Goal: Submit feedback/report problem: Submit feedback/report problem

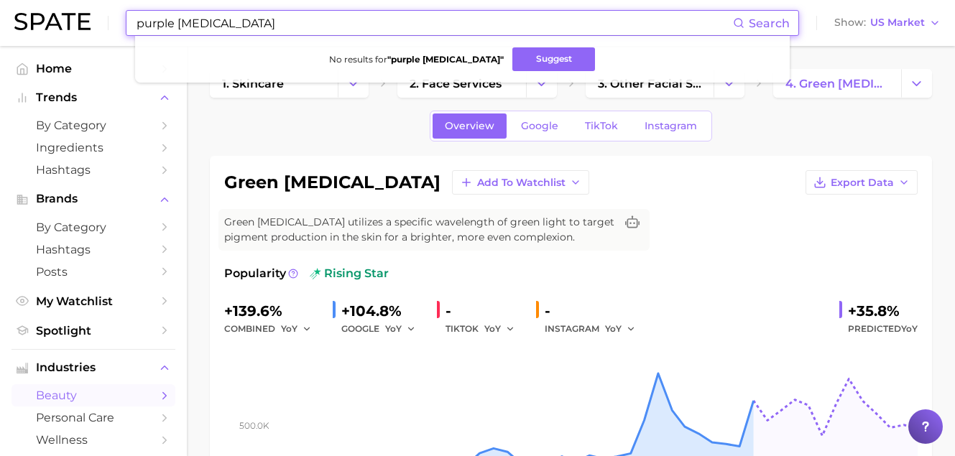
click at [275, 25] on input "purple [MEDICAL_DATA]" at bounding box center [434, 23] width 598 height 24
drag, startPoint x: 274, startPoint y: 24, endPoint x: -45, endPoint y: 29, distance: 318.9
click at [0, 29] on html "purple [MEDICAL_DATA] Search No results for " purple [MEDICAL_DATA] " Suggest S…" at bounding box center [477, 228] width 955 height 456
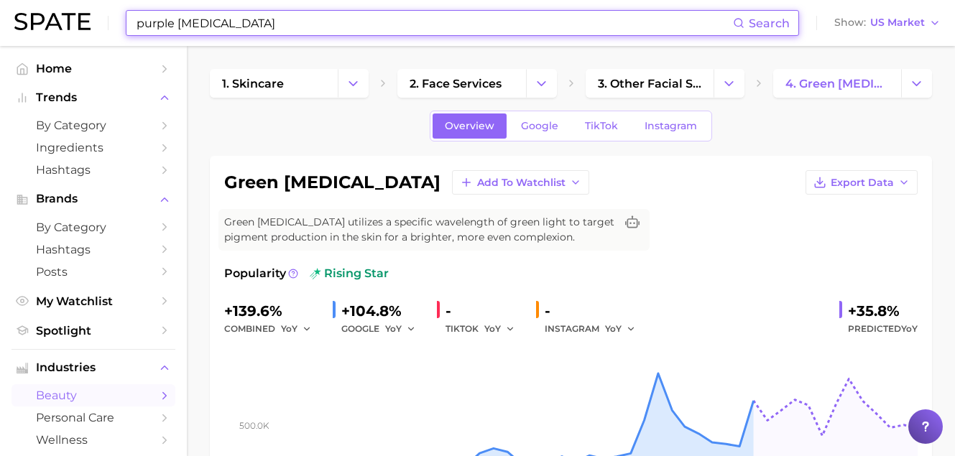
drag, startPoint x: 268, startPoint y: 22, endPoint x: -11, endPoint y: 17, distance: 279.4
click at [0, 17] on html "purple [MEDICAL_DATA] Search Show US Market Home Trends by Category Ingredients…" at bounding box center [477, 228] width 955 height 456
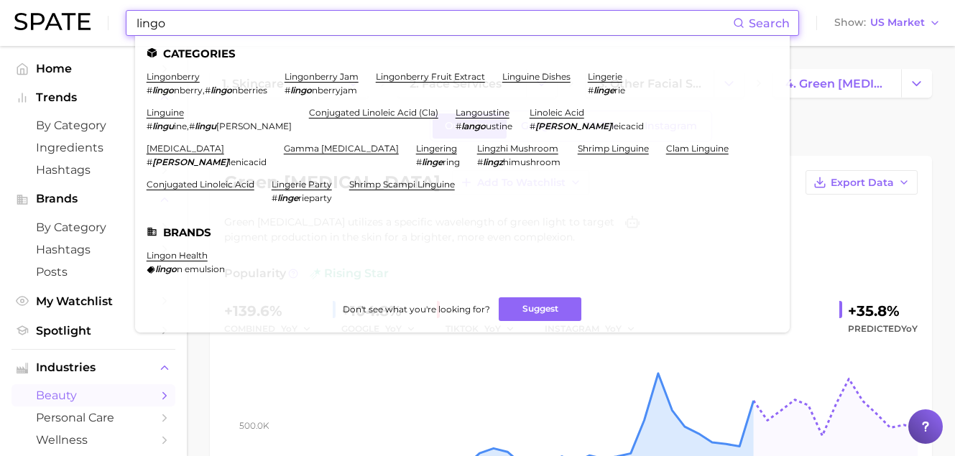
drag, startPoint x: 264, startPoint y: 22, endPoint x: 39, endPoint y: -3, distance: 226.9
click at [39, 0] on html "lingo Search Categories lingonberry # lingo nberry , # lingo nberries lingonber…" at bounding box center [477, 228] width 955 height 456
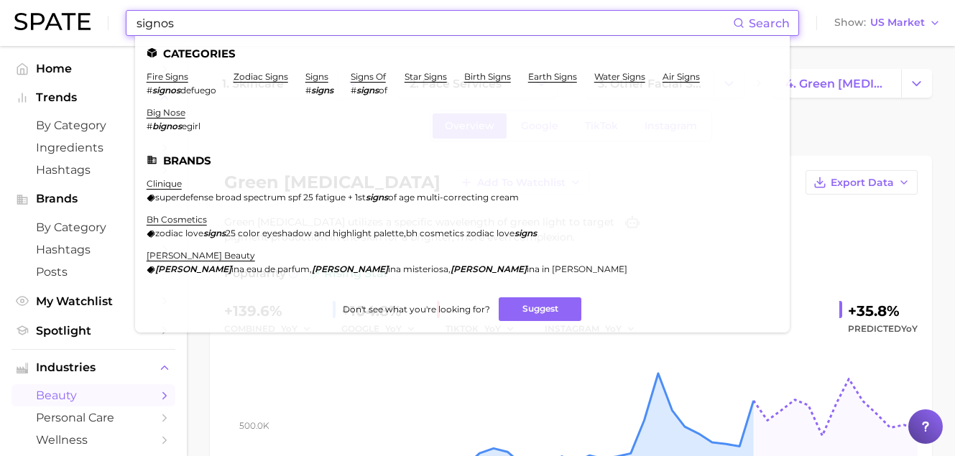
drag, startPoint x: 222, startPoint y: 22, endPoint x: 4, endPoint y: 11, distance: 218.6
click at [4, 11] on header "signos Search Categories fire signs # signos defuego zodiac signs signs # signs…" at bounding box center [477, 23] width 955 height 46
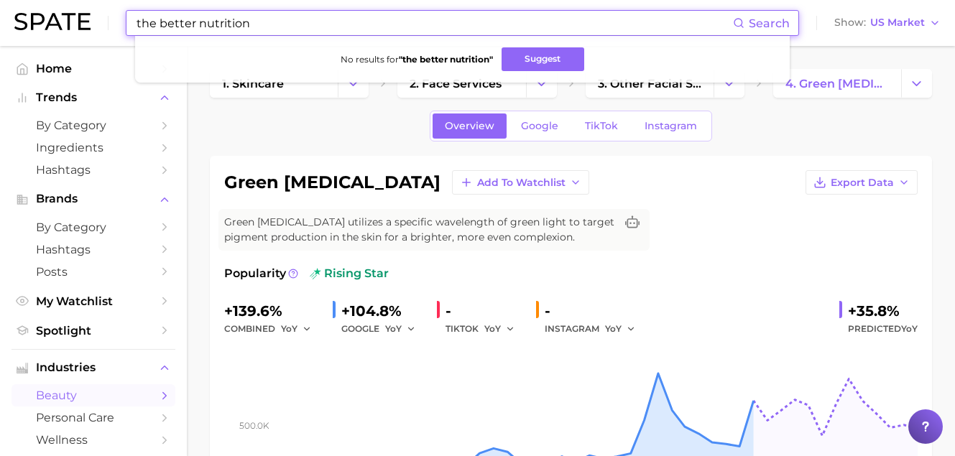
drag, startPoint x: 190, startPoint y: 17, endPoint x: -57, endPoint y: 14, distance: 247.1
click at [0, 14] on html "the better nutrition Search No results for " the better nutrition " Suggest Sho…" at bounding box center [477, 228] width 955 height 456
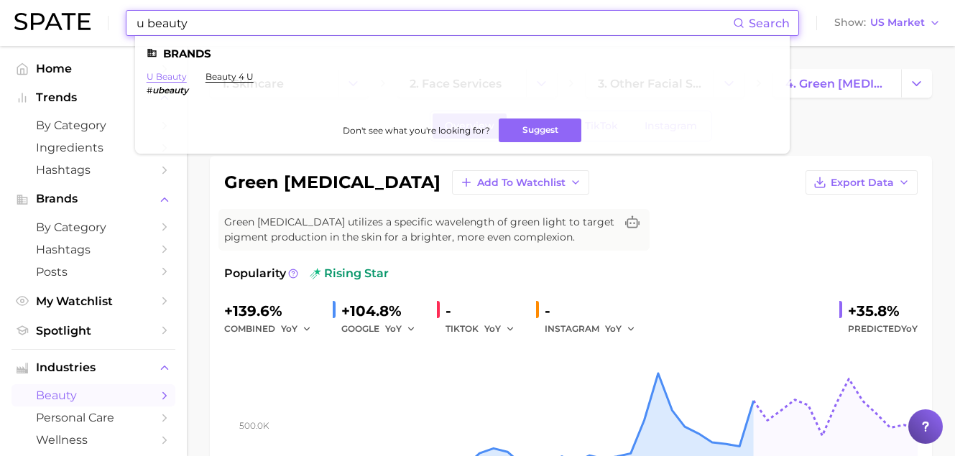
type input "u beauty"
click at [167, 78] on link "u beauty" at bounding box center [167, 76] width 40 height 11
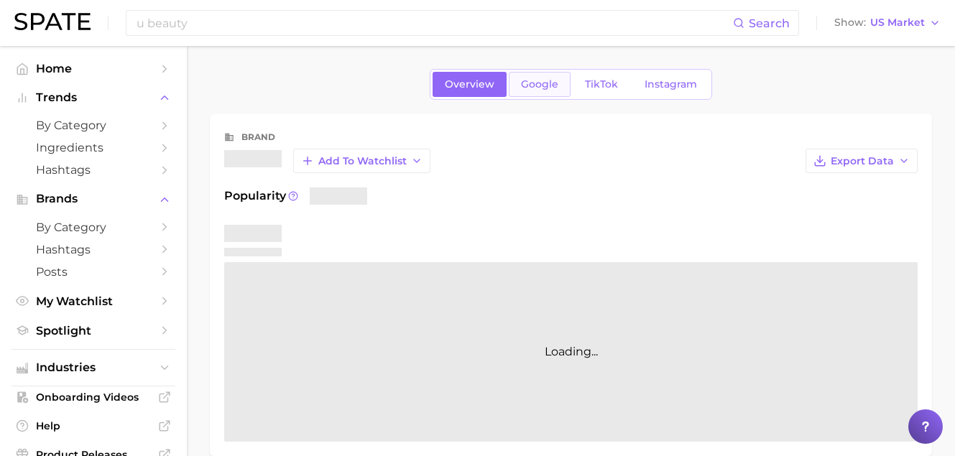
click at [538, 88] on span "Google" at bounding box center [539, 84] width 37 height 12
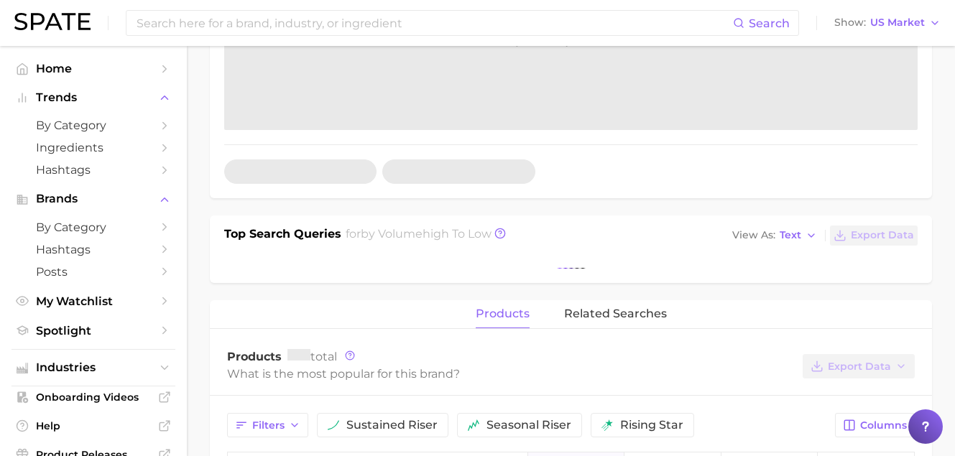
scroll to position [419, 0]
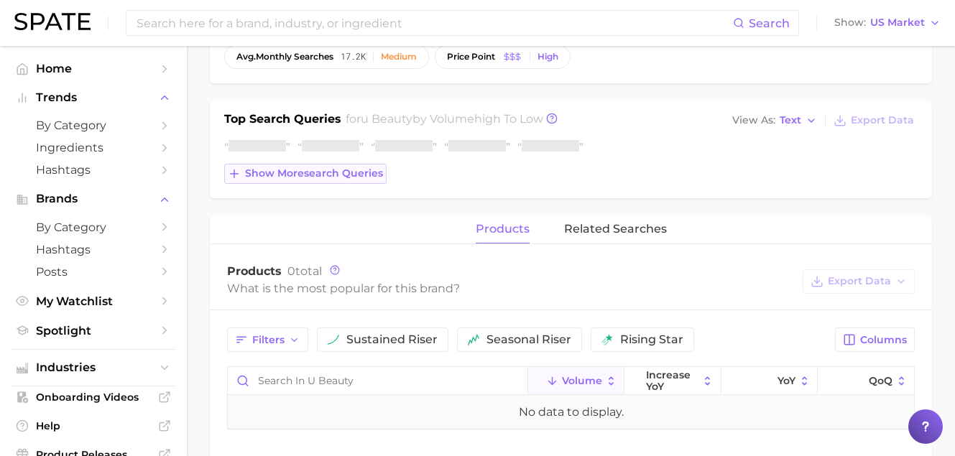
click at [325, 182] on button "Show more search queries" at bounding box center [305, 174] width 162 height 20
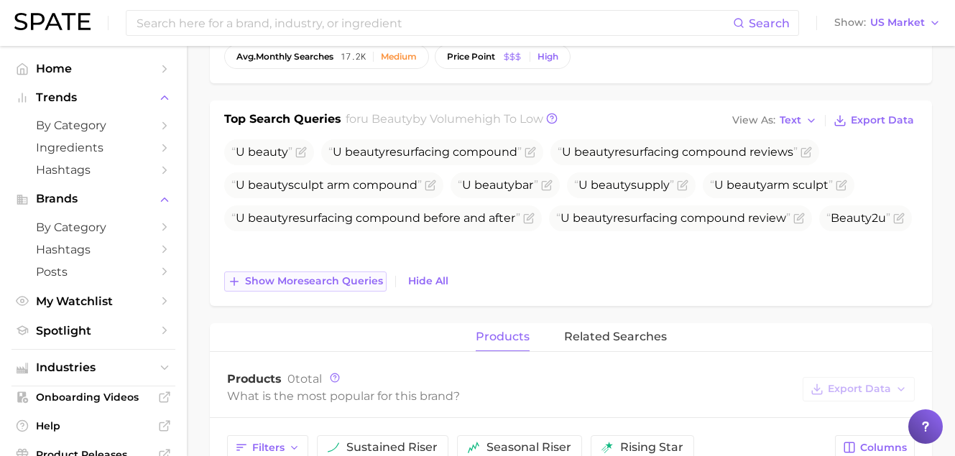
click at [358, 282] on span "Show more search queries" at bounding box center [314, 281] width 138 height 12
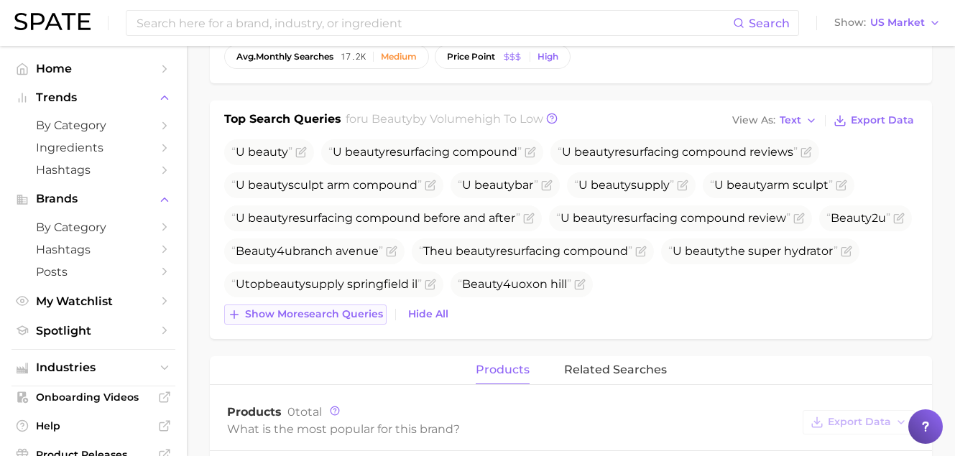
click at [367, 315] on span "Show more search queries" at bounding box center [314, 314] width 138 height 12
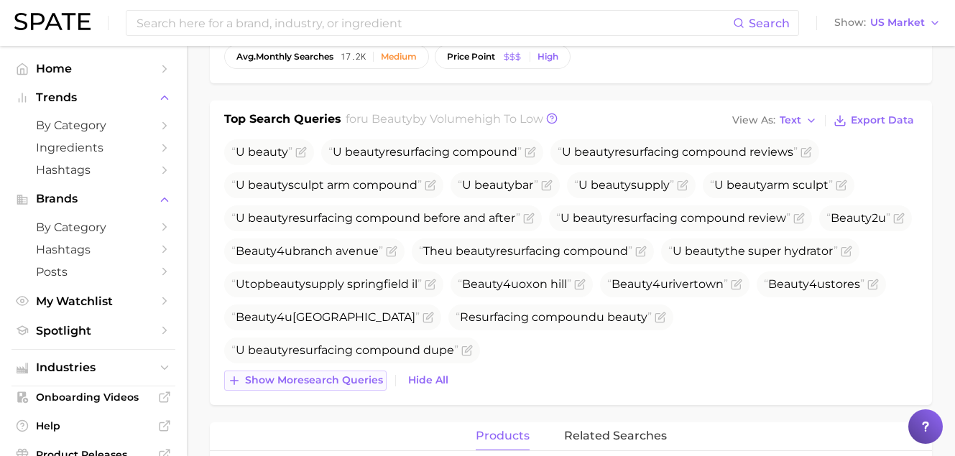
click at [356, 376] on span "Show more search queries" at bounding box center [314, 380] width 138 height 12
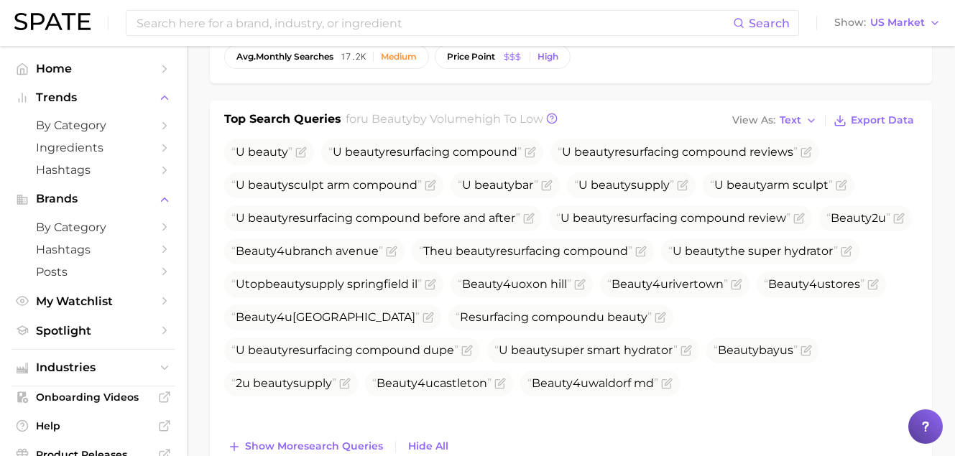
click at [355, 432] on div "U beauty U beauty res u rfacing compo u nd U beauty res u rfacing compo u nd re…" at bounding box center [570, 297] width 693 height 317
click at [358, 438] on button "Show more search queries" at bounding box center [305, 447] width 162 height 20
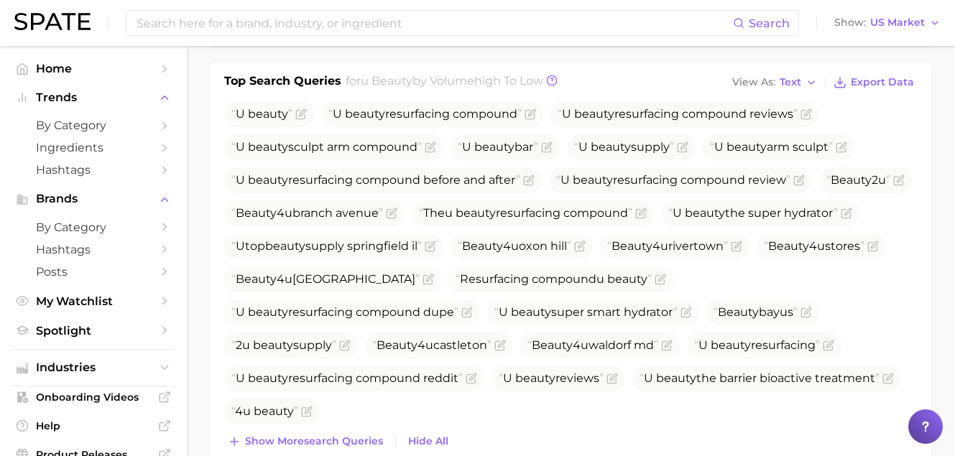
scroll to position [477, 0]
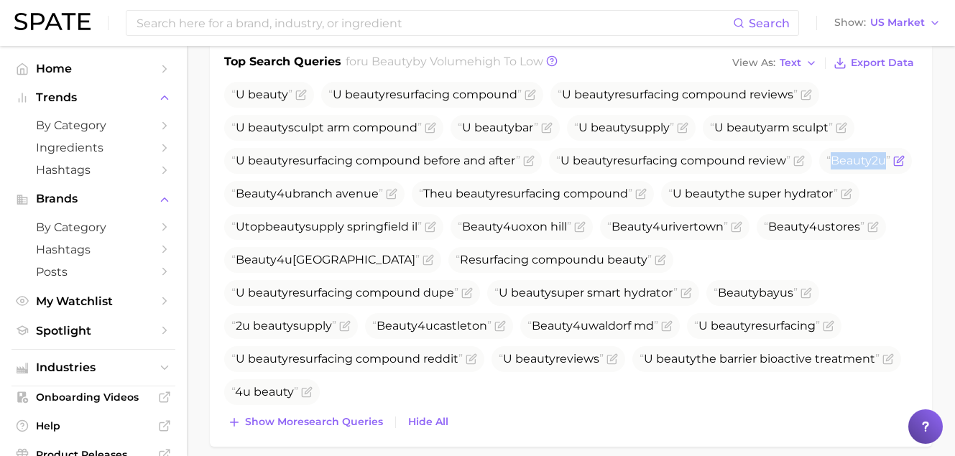
drag, startPoint x: 294, startPoint y: 194, endPoint x: 237, endPoint y: 196, distance: 57.5
click at [826, 167] on span "Beauty 2 u" at bounding box center [858, 161] width 64 height 14
copy span "Beauty 2 u"
click at [893, 167] on icon "Flag as miscategorized or irrelevant" at bounding box center [898, 160] width 11 height 11
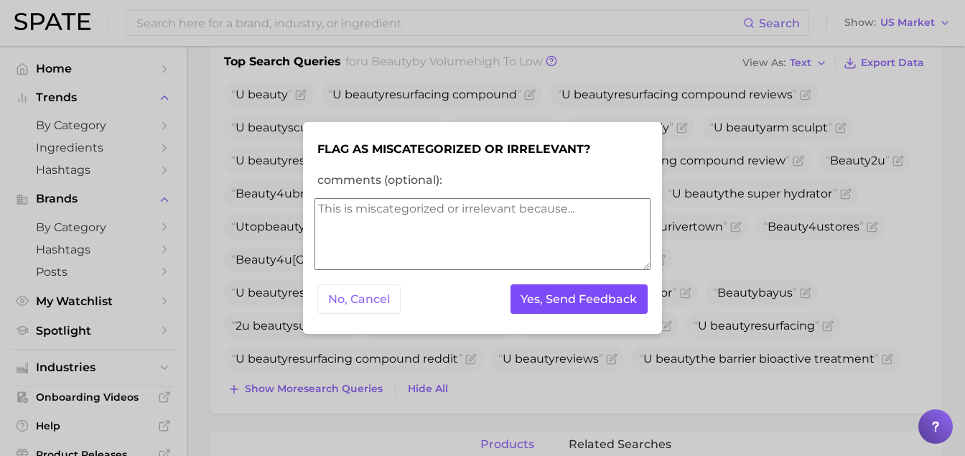
click at [565, 304] on button "Yes, Send Feedback" at bounding box center [580, 298] width 138 height 29
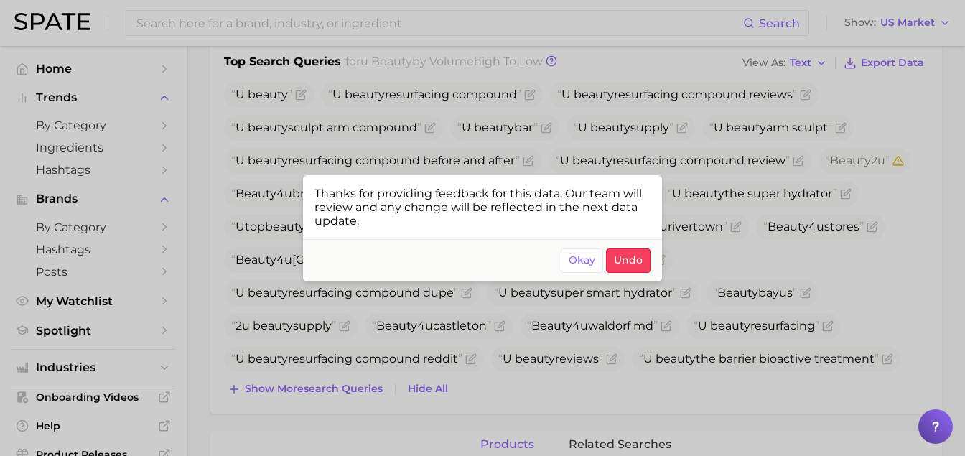
click at [384, 117] on div at bounding box center [482, 228] width 965 height 456
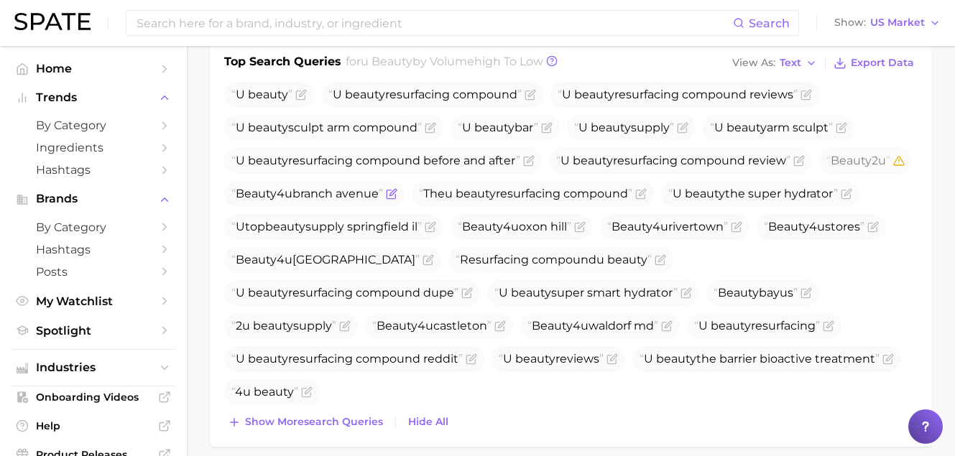
click at [397, 195] on icon "Flag as miscategorized or irrelevant" at bounding box center [391, 193] width 11 height 11
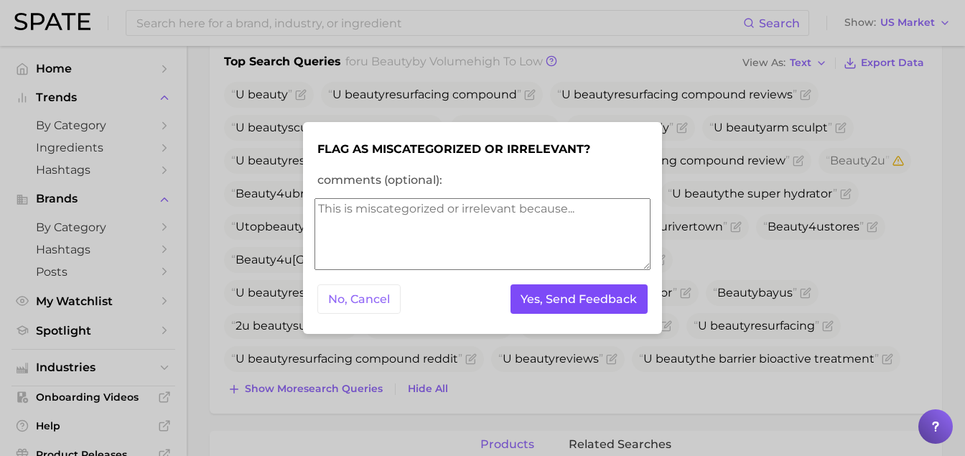
click at [560, 304] on button "Yes, Send Feedback" at bounding box center [580, 298] width 138 height 29
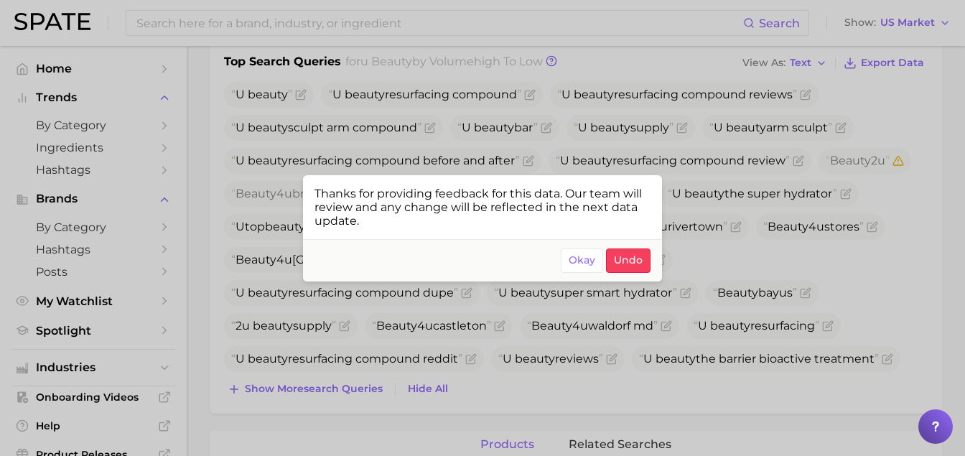
click at [764, 205] on div at bounding box center [482, 228] width 965 height 456
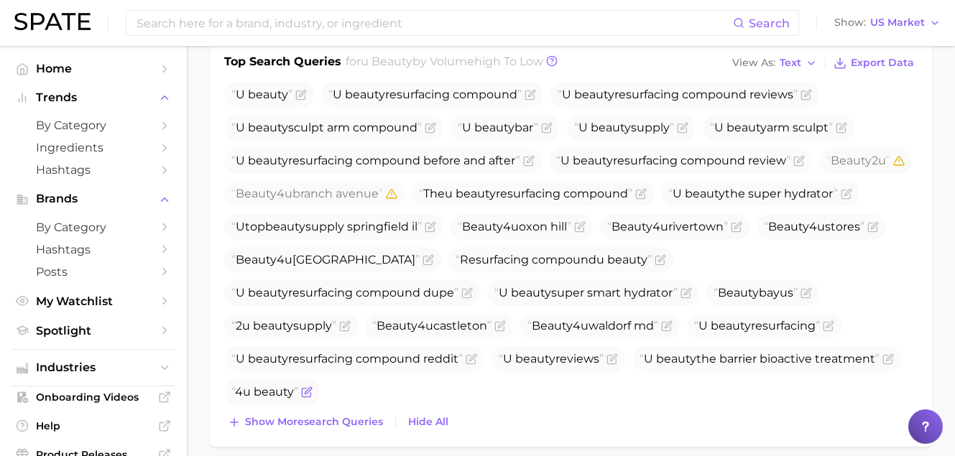
click at [311, 394] on icon "Flag as miscategorized or irrelevant" at bounding box center [308, 390] width 6 height 6
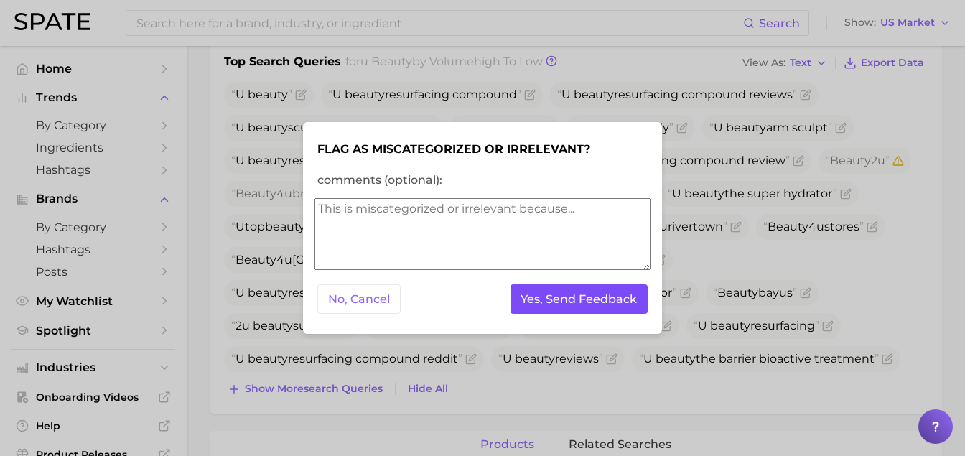
click at [577, 302] on button "Yes, Send Feedback" at bounding box center [580, 298] width 138 height 29
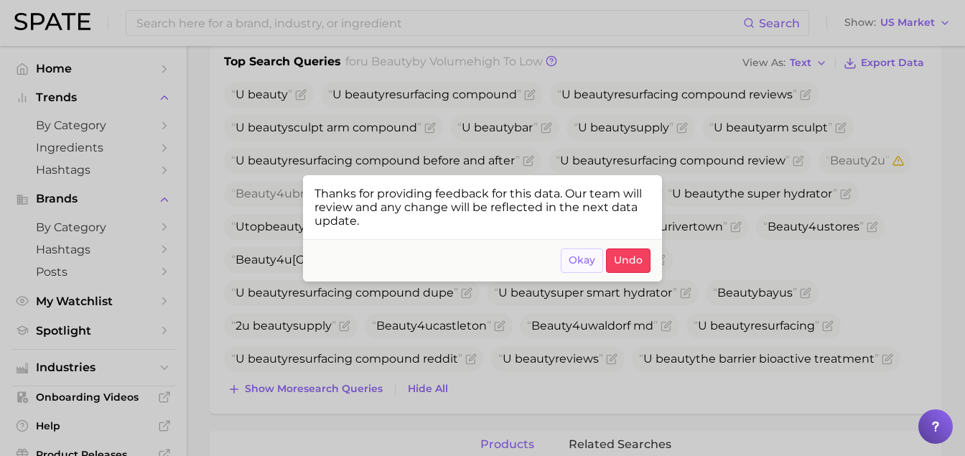
click at [587, 257] on span "Okay" at bounding box center [582, 260] width 27 height 12
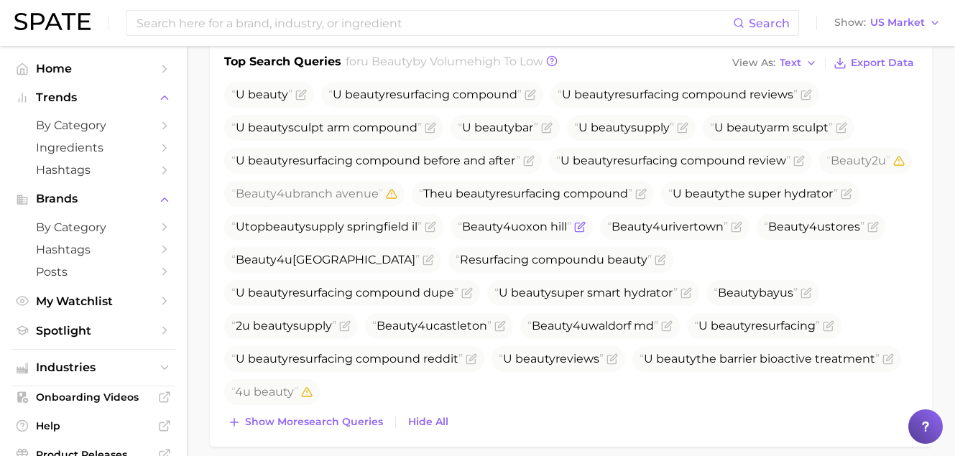
click at [585, 230] on icon "Flag as miscategorized or irrelevant" at bounding box center [579, 226] width 11 height 11
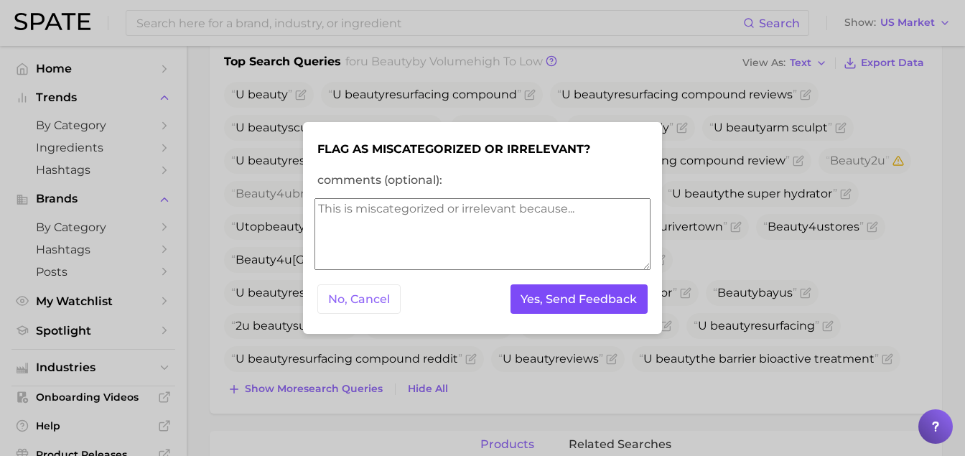
click at [594, 305] on button "Yes, Send Feedback" at bounding box center [580, 298] width 138 height 29
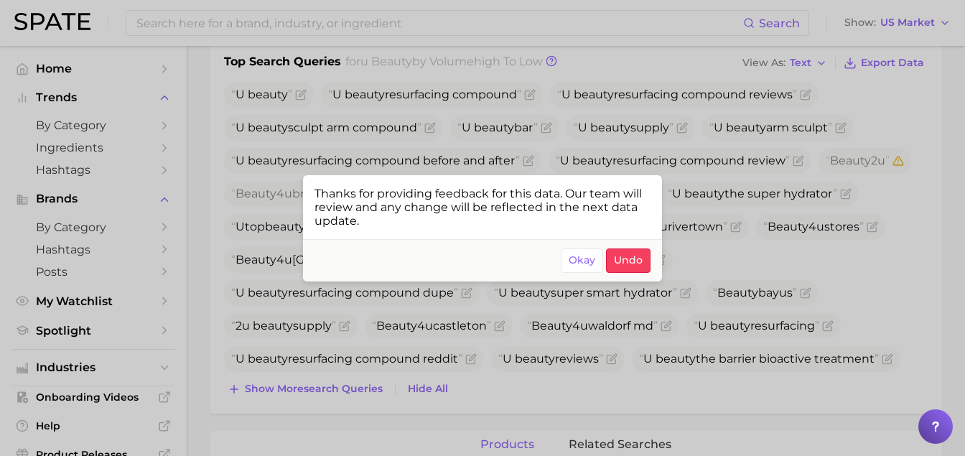
click at [713, 213] on div at bounding box center [482, 228] width 965 height 456
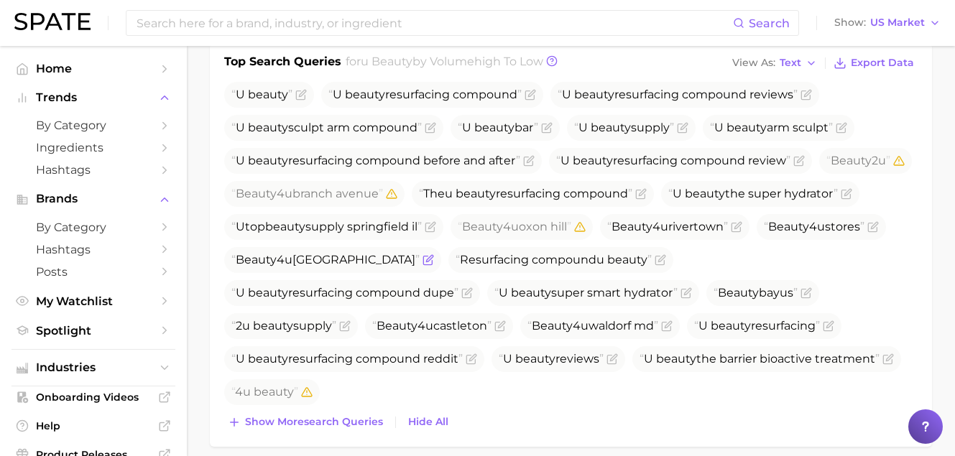
click at [432, 261] on icon "Flag as miscategorized or irrelevant" at bounding box center [429, 258] width 6 height 6
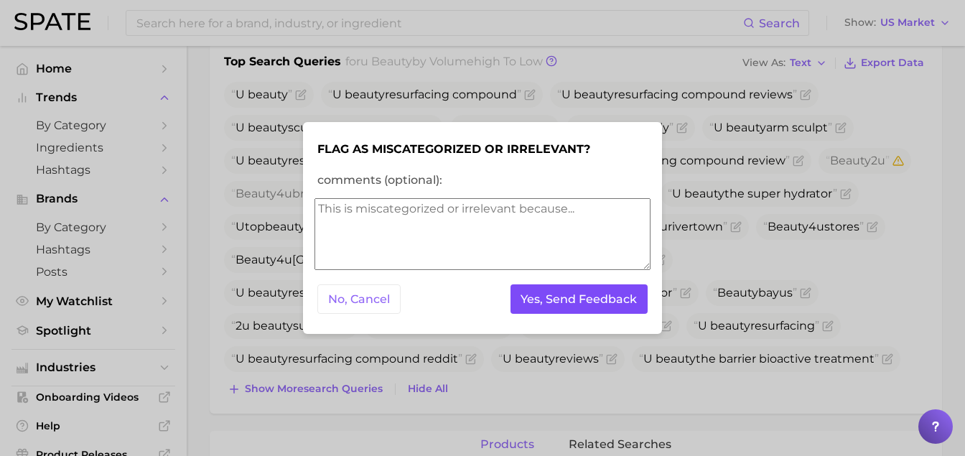
click at [591, 299] on button "Yes, Send Feedback" at bounding box center [580, 298] width 138 height 29
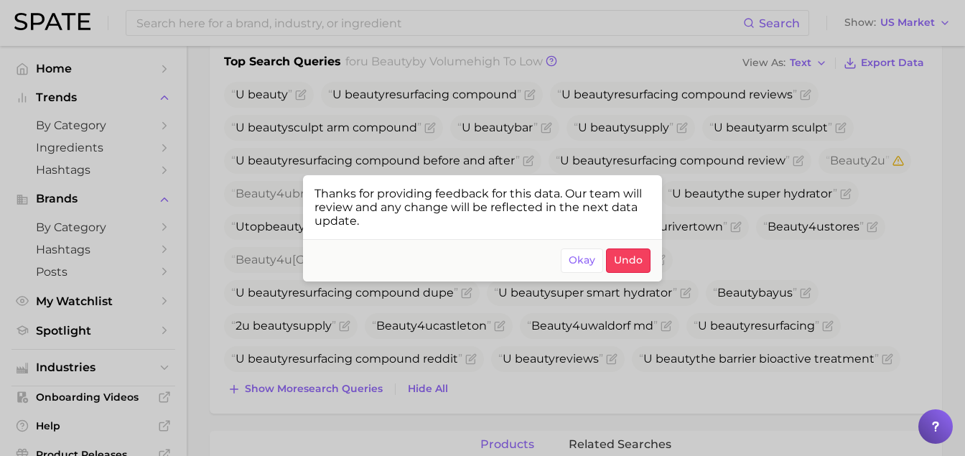
drag, startPoint x: 455, startPoint y: 338, endPoint x: 470, endPoint y: 342, distance: 15.0
click at [462, 338] on div at bounding box center [482, 228] width 965 height 456
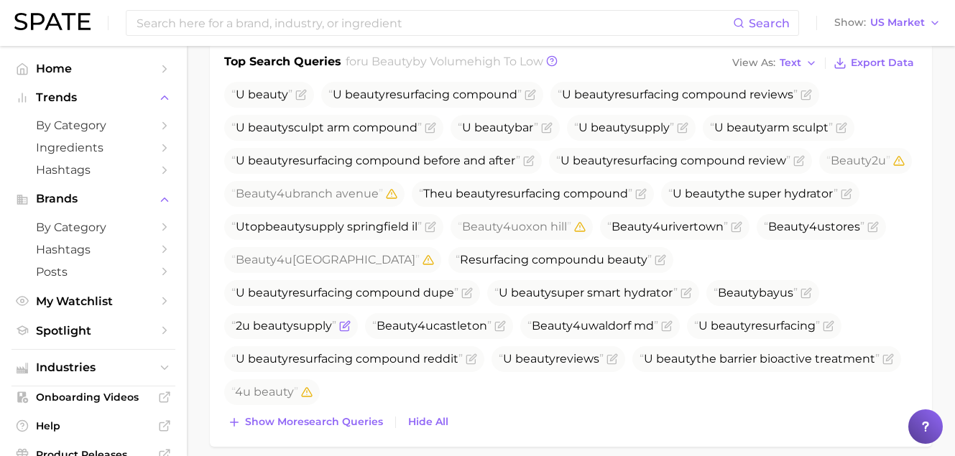
click at [351, 328] on icon "Flag as miscategorized or irrelevant" at bounding box center [344, 325] width 11 height 11
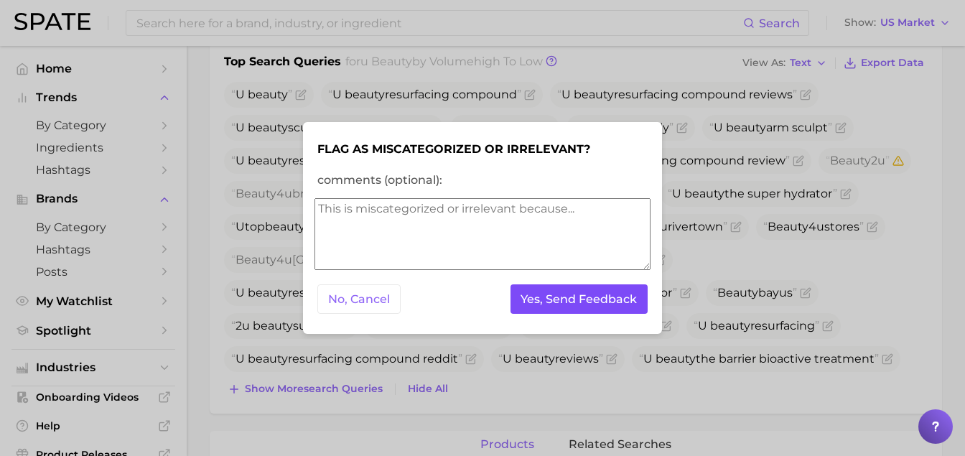
click at [577, 310] on button "Yes, Send Feedback" at bounding box center [580, 298] width 138 height 29
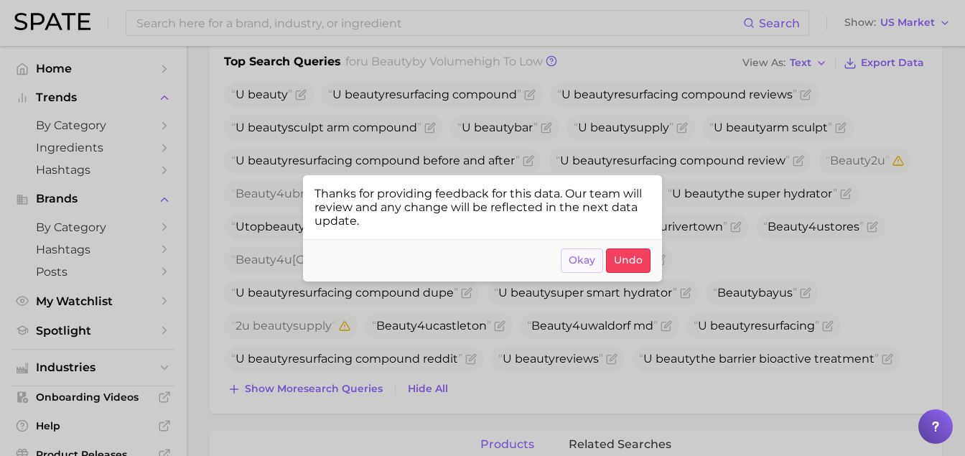
click at [584, 258] on span "Okay" at bounding box center [582, 260] width 27 height 12
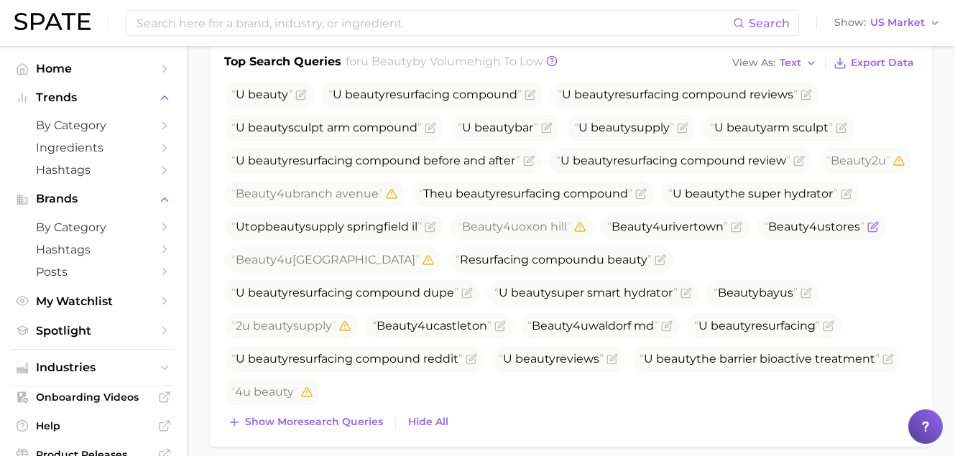
click at [867, 233] on icon "Flag as miscategorized or irrelevant" at bounding box center [872, 226] width 11 height 11
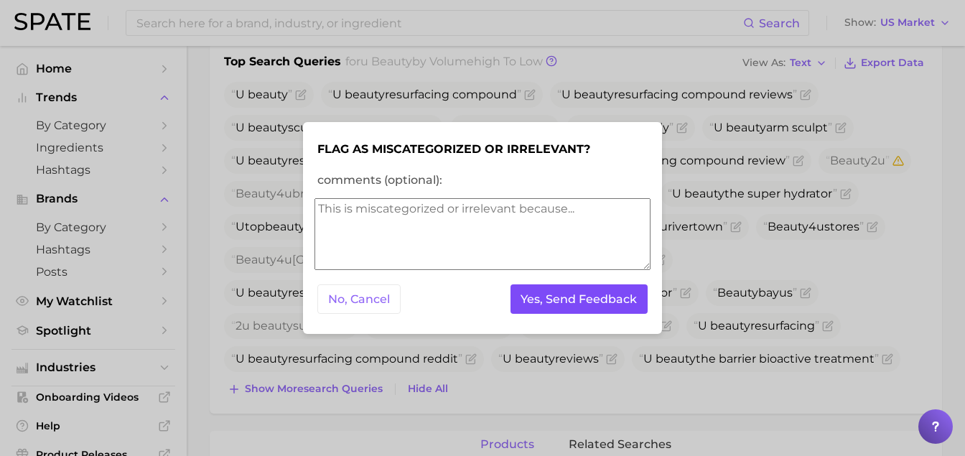
click at [568, 292] on button "Yes, Send Feedback" at bounding box center [580, 298] width 138 height 29
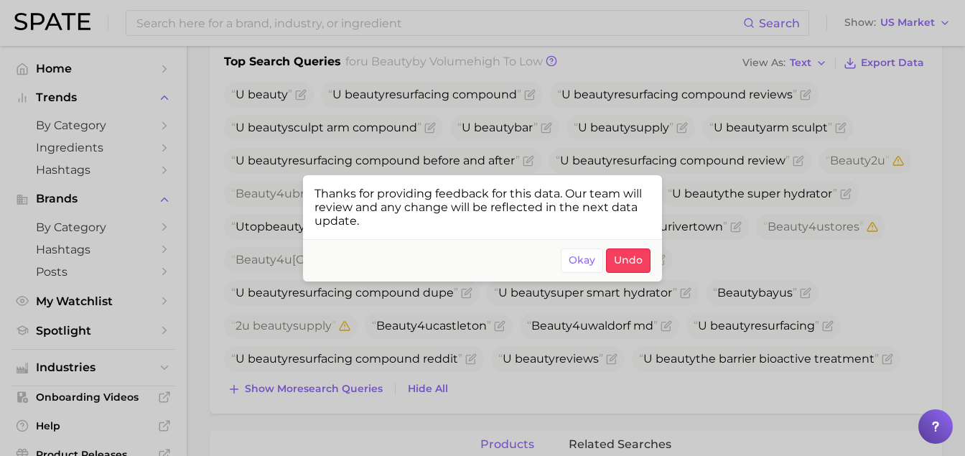
click at [509, 309] on div at bounding box center [482, 228] width 965 height 456
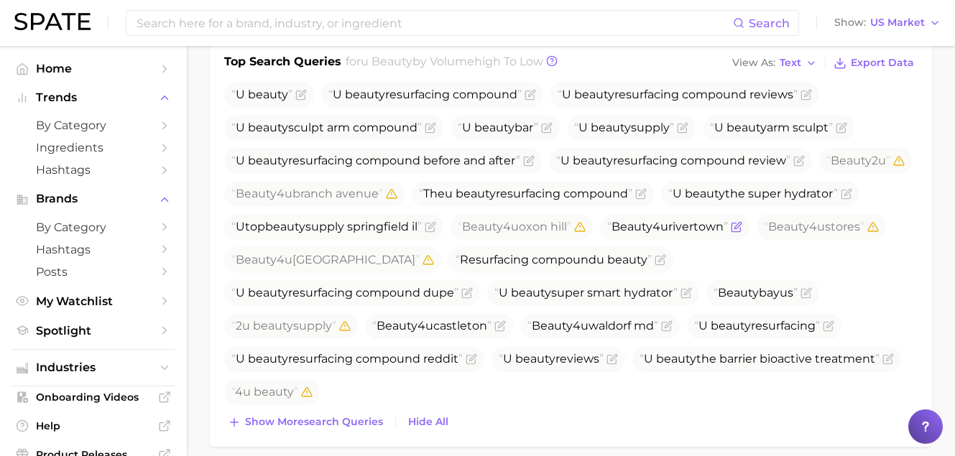
click at [730, 233] on icon "Flag as miscategorized or irrelevant" at bounding box center [735, 226] width 11 height 11
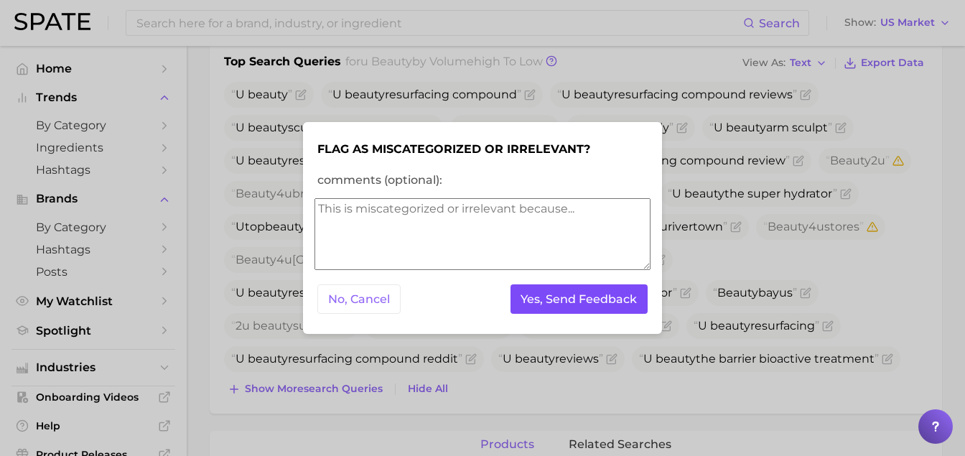
click at [569, 303] on button "Yes, Send Feedback" at bounding box center [580, 298] width 138 height 29
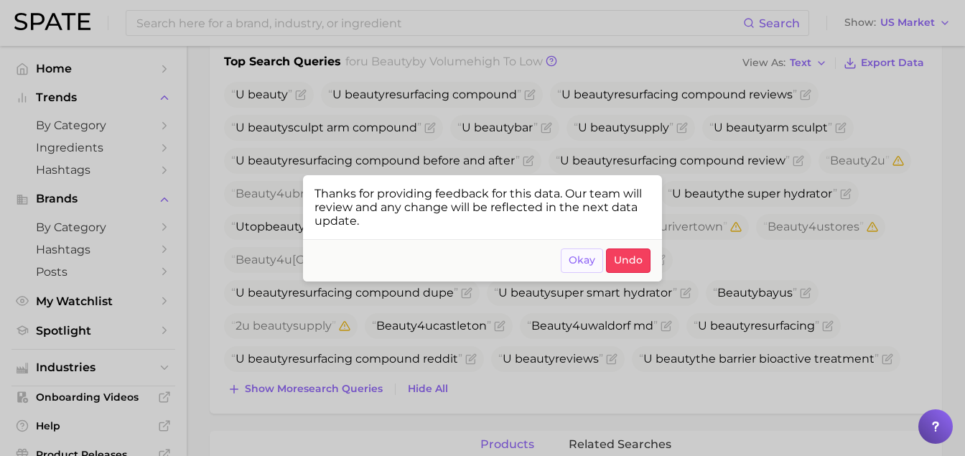
click at [578, 261] on span "Okay" at bounding box center [582, 260] width 27 height 12
click at [277, 261] on span "Beauty" at bounding box center [256, 260] width 41 height 14
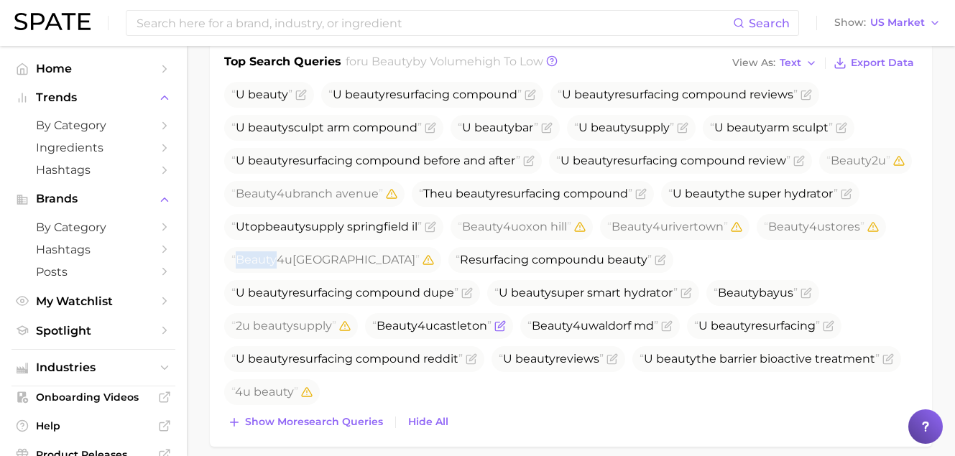
click at [503, 330] on icon "Flag as miscategorized or irrelevant" at bounding box center [499, 326] width 9 height 9
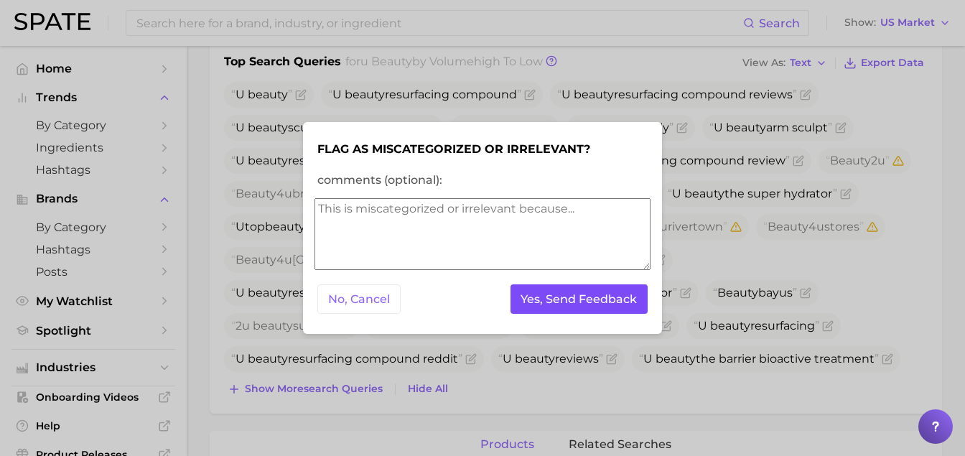
click at [591, 302] on button "Yes, Send Feedback" at bounding box center [580, 298] width 138 height 29
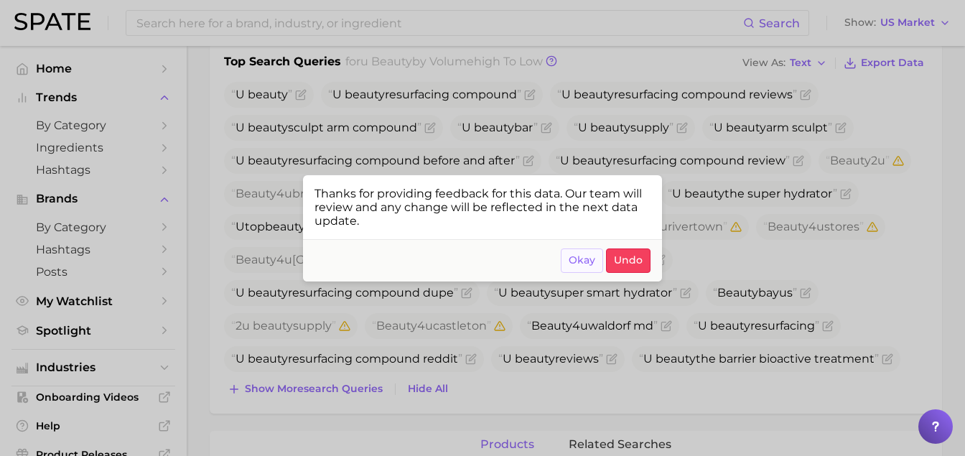
click at [579, 258] on span "Okay" at bounding box center [582, 260] width 27 height 12
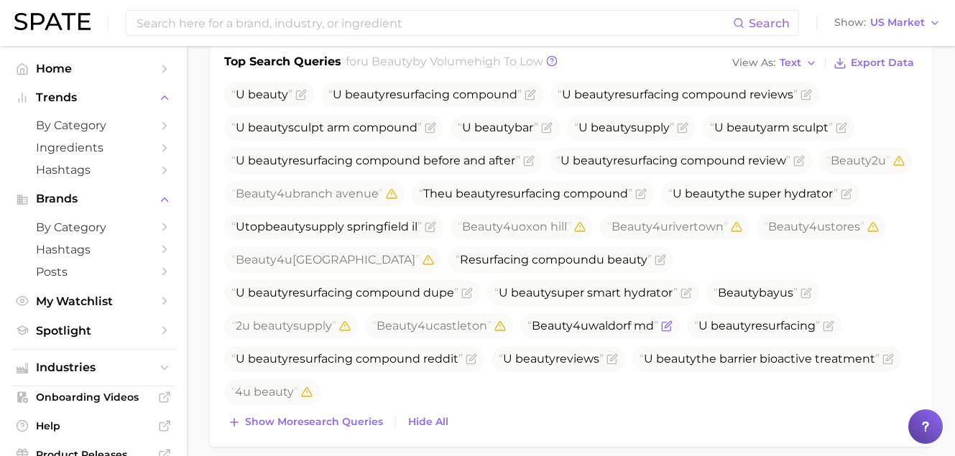
click at [664, 328] on icon "Flag as miscategorized or irrelevant" at bounding box center [667, 324] width 6 height 6
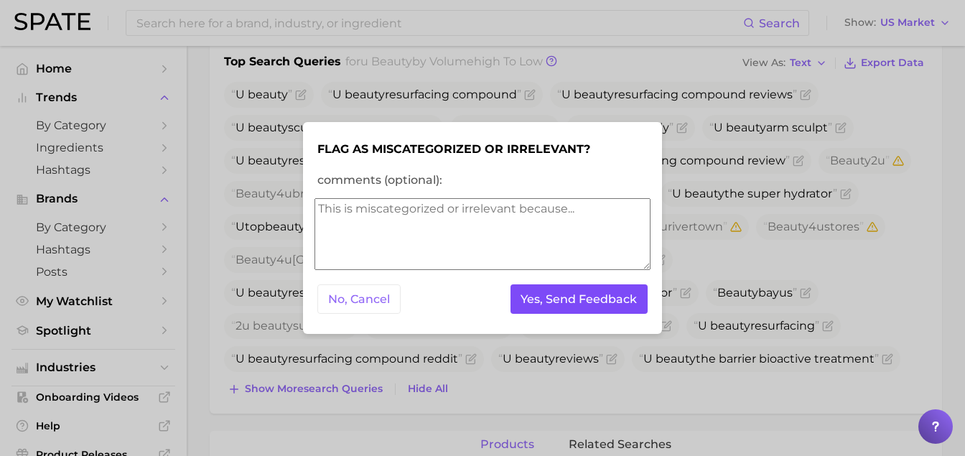
click at [578, 294] on button "Yes, Send Feedback" at bounding box center [580, 298] width 138 height 29
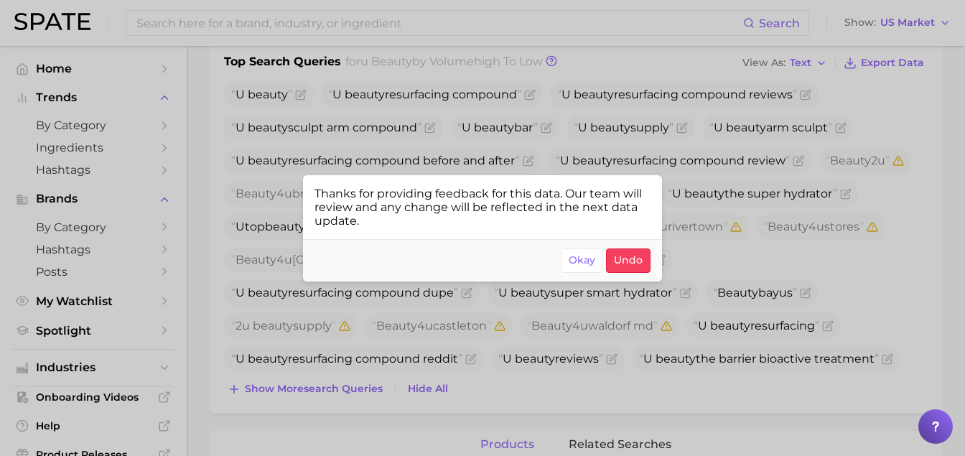
click at [473, 335] on div at bounding box center [482, 228] width 965 height 456
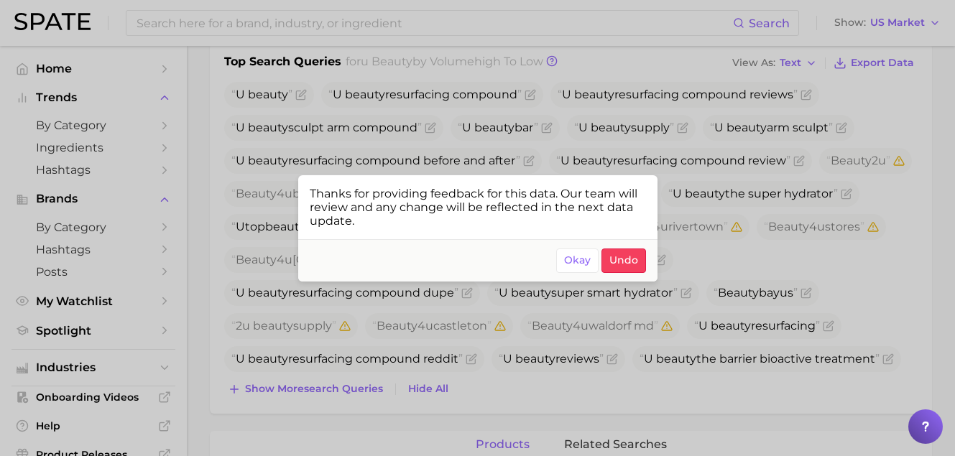
click at [706, 306] on span "Beauty bay u s" at bounding box center [762, 293] width 113 height 26
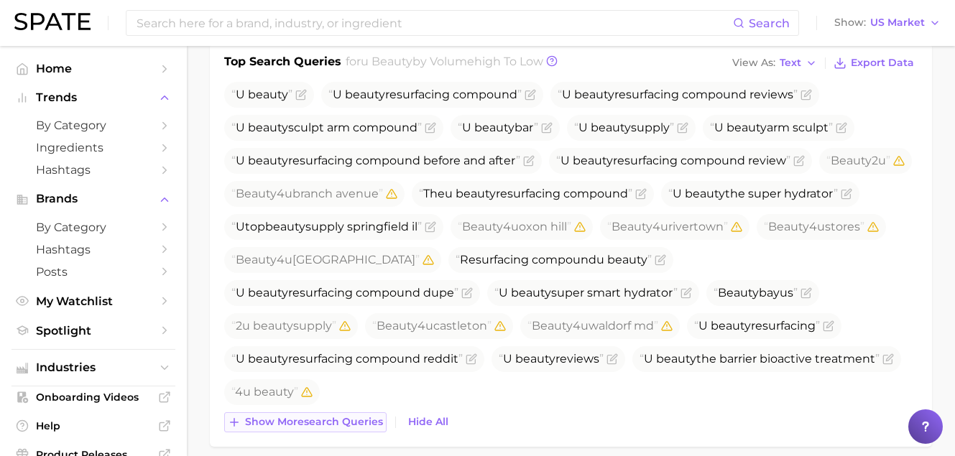
click at [330, 421] on span "Show more search queries" at bounding box center [314, 422] width 138 height 12
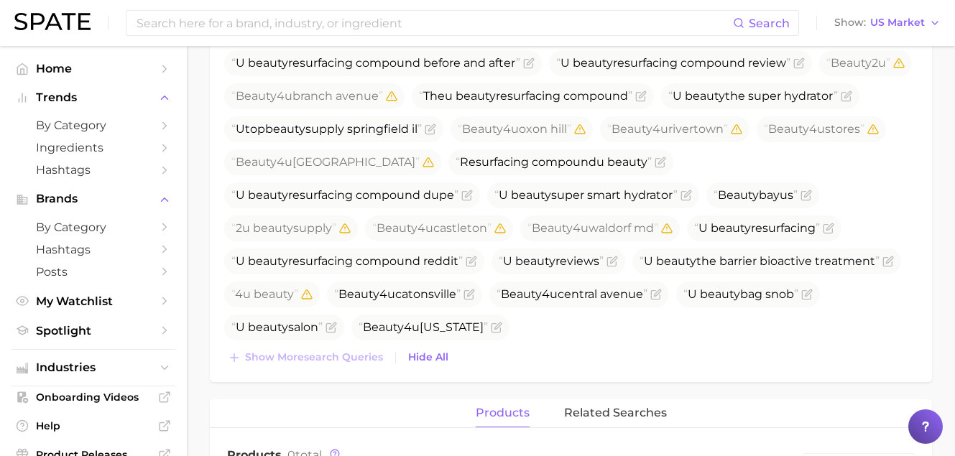
scroll to position [596, 0]
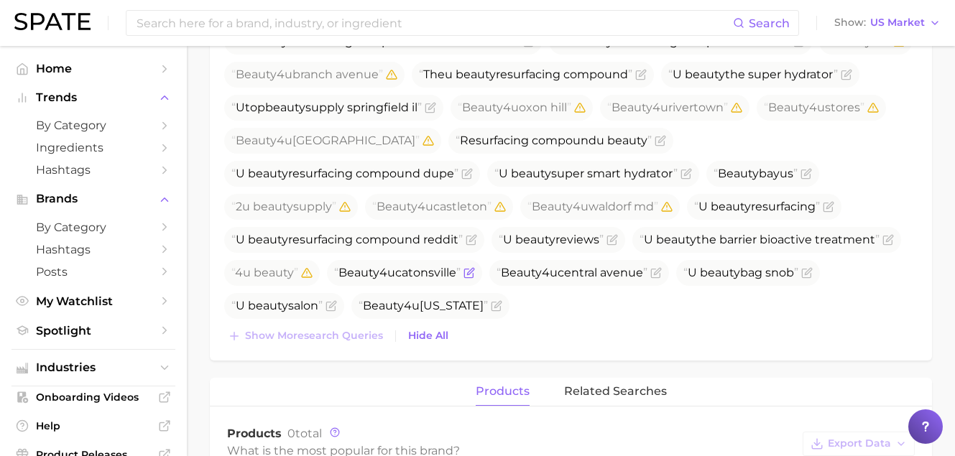
click at [475, 274] on icon "Flag as miscategorized or irrelevant" at bounding box center [468, 272] width 11 height 11
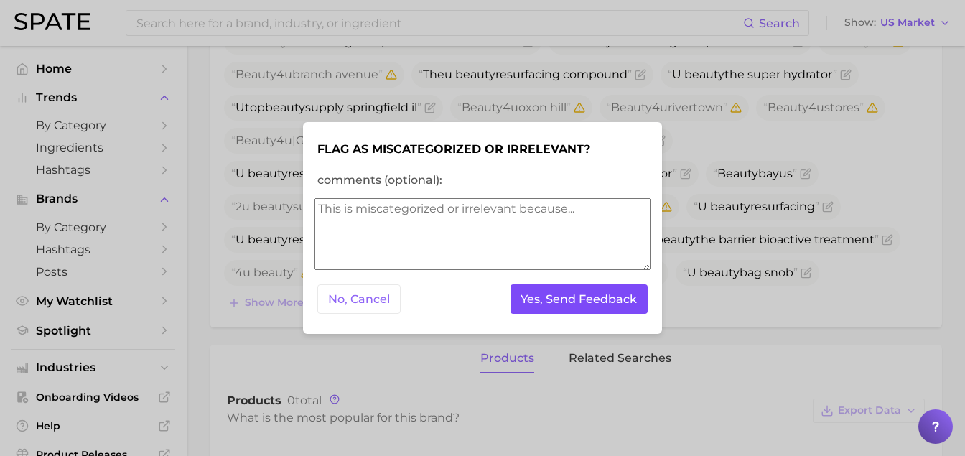
click at [604, 299] on button "Yes, Send Feedback" at bounding box center [580, 298] width 138 height 29
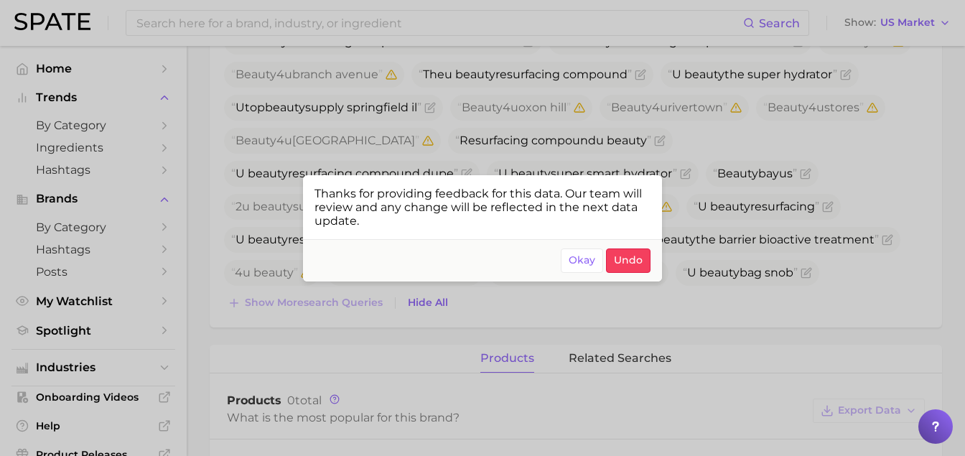
click at [744, 302] on div at bounding box center [482, 228] width 965 height 456
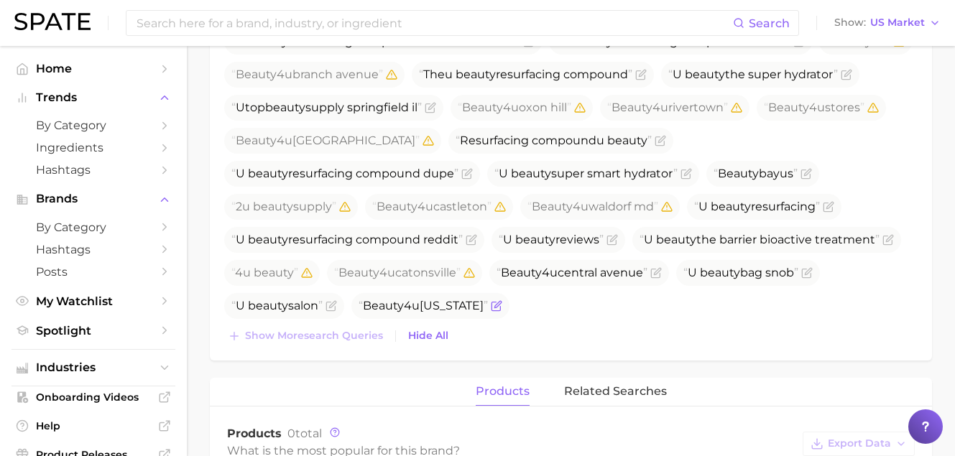
click at [502, 301] on icon "Flag as miscategorized or irrelevant" at bounding box center [496, 305] width 11 height 11
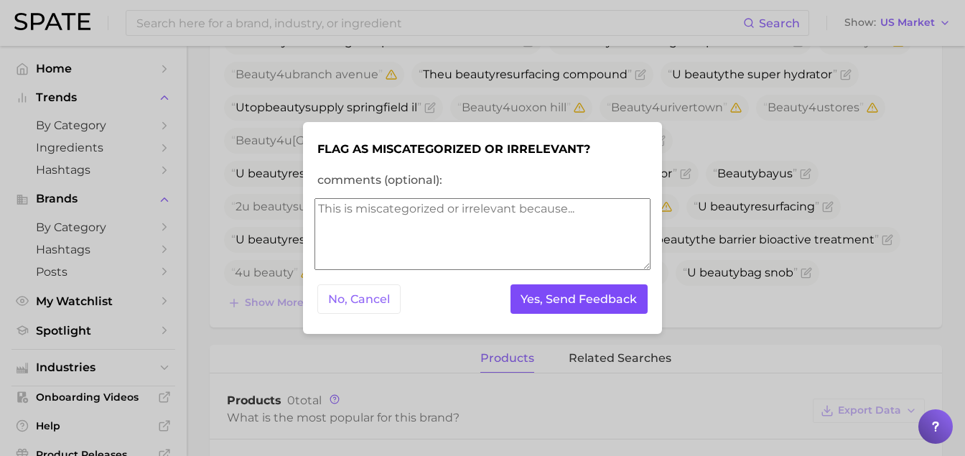
click at [549, 291] on button "Yes, Send Feedback" at bounding box center [580, 298] width 138 height 29
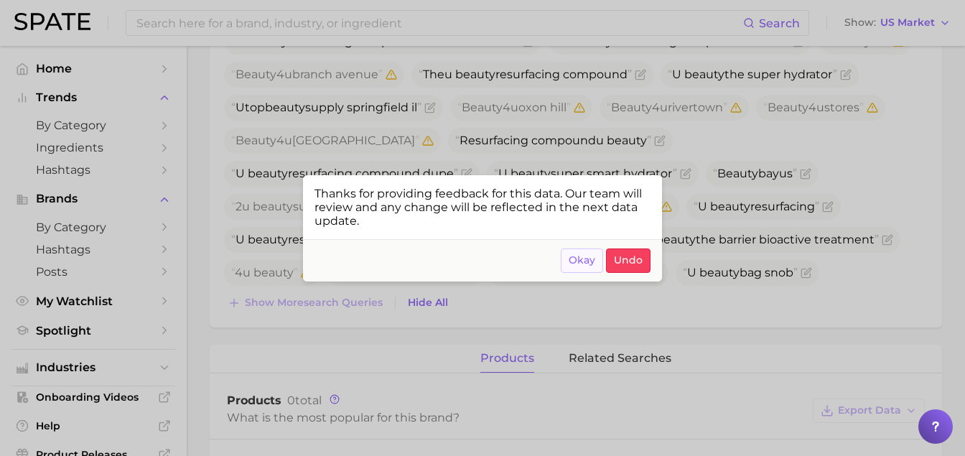
click at [573, 259] on span "Okay" at bounding box center [582, 260] width 27 height 12
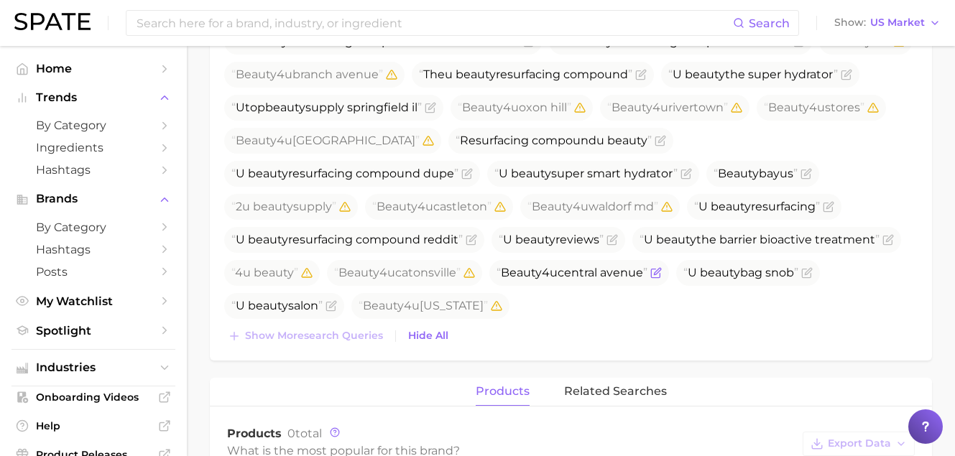
click at [650, 279] on icon "Flag as miscategorized or irrelevant" at bounding box center [655, 272] width 11 height 11
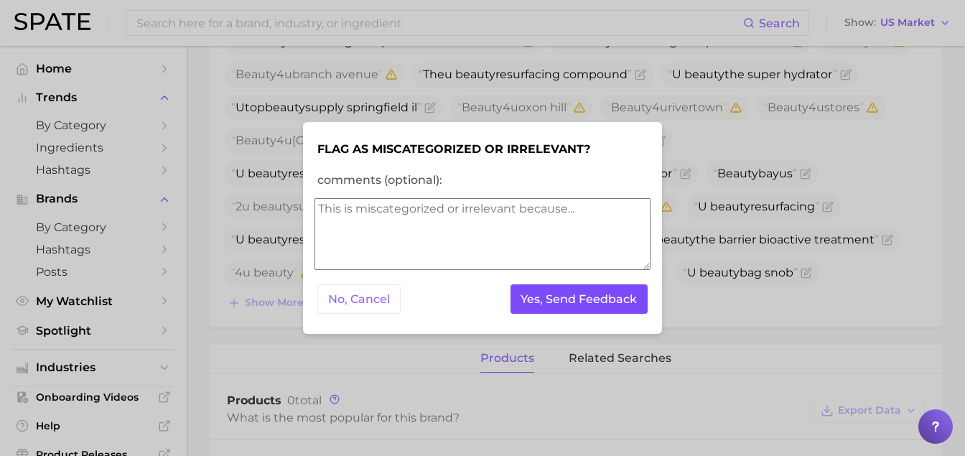
click at [547, 297] on button "Yes, Send Feedback" at bounding box center [580, 298] width 138 height 29
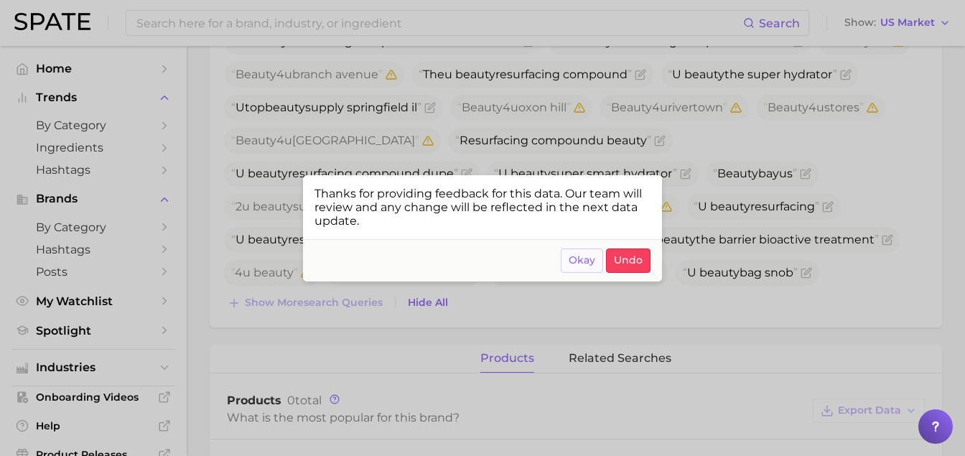
click at [567, 265] on button "Okay" at bounding box center [582, 261] width 42 height 24
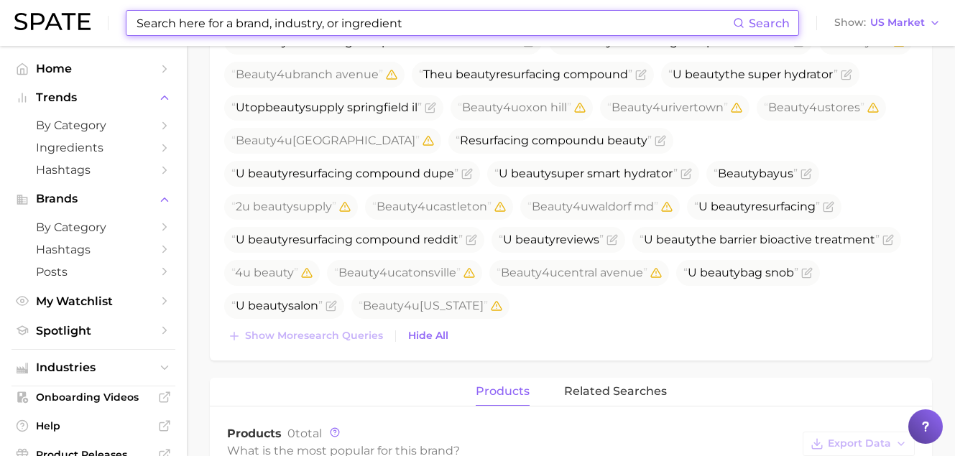
click at [277, 23] on input at bounding box center [434, 23] width 598 height 24
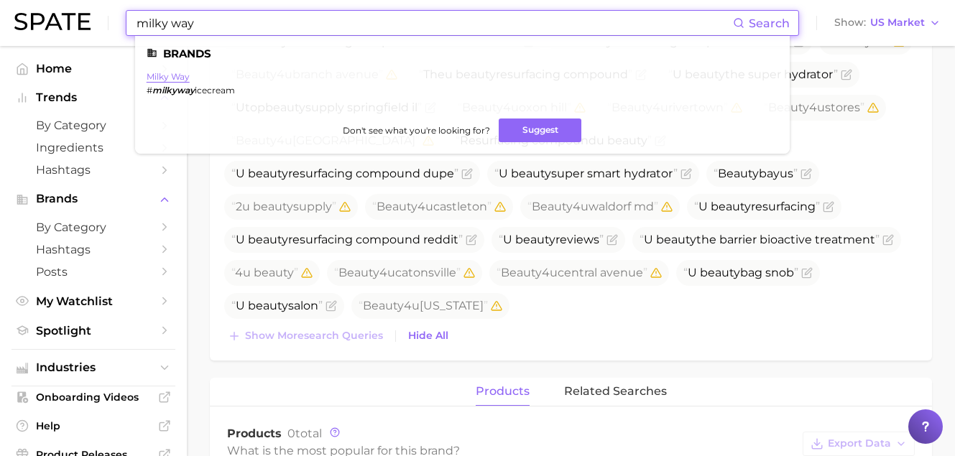
type input "milky way"
click at [180, 80] on link "milky way" at bounding box center [168, 76] width 43 height 11
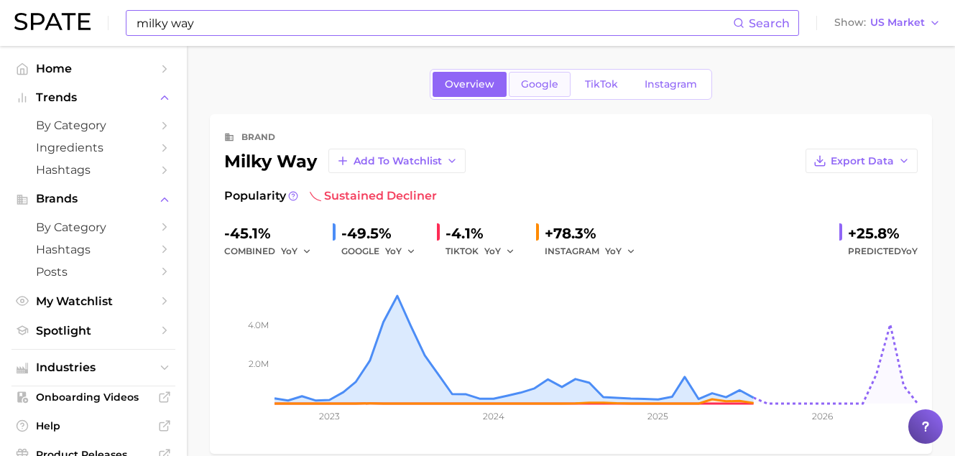
click at [546, 94] on link "Google" at bounding box center [540, 84] width 62 height 25
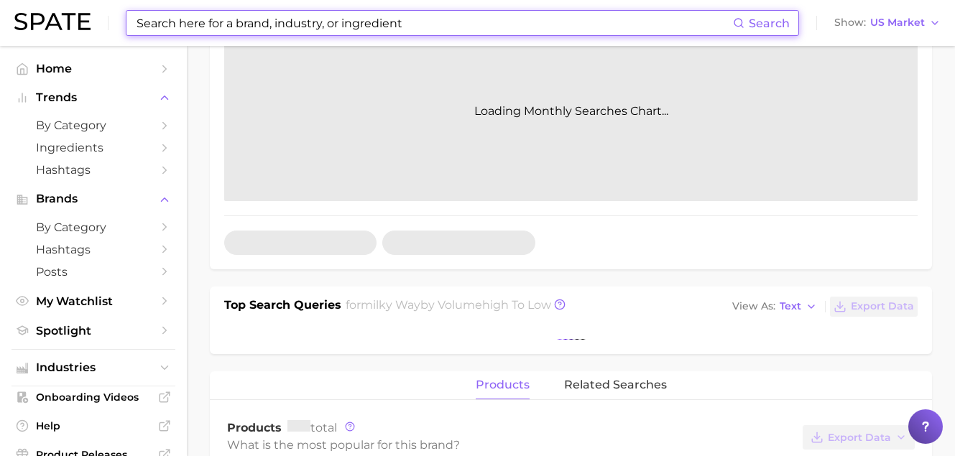
scroll to position [362, 0]
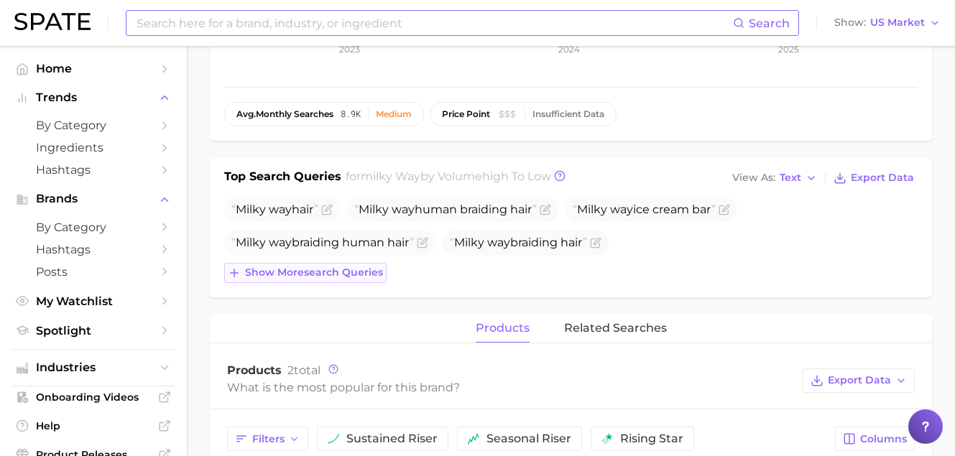
click at [354, 280] on button "Show more search queries" at bounding box center [305, 273] width 162 height 20
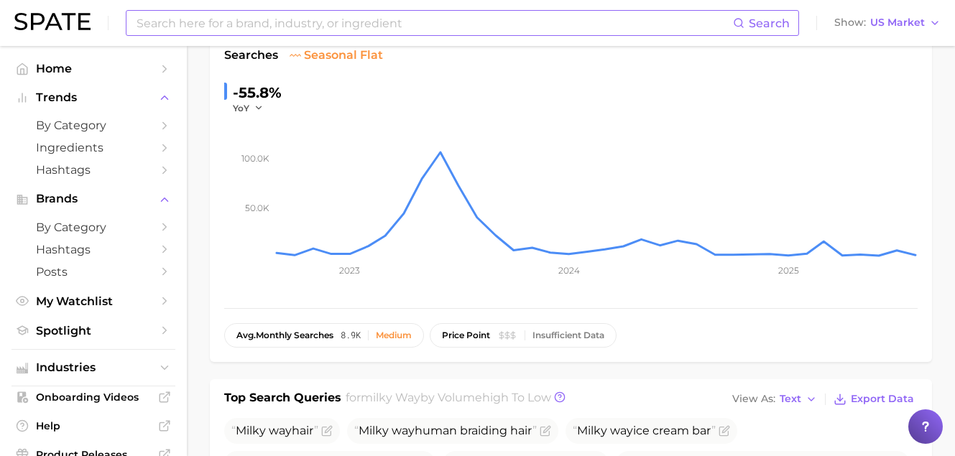
scroll to position [440, 0]
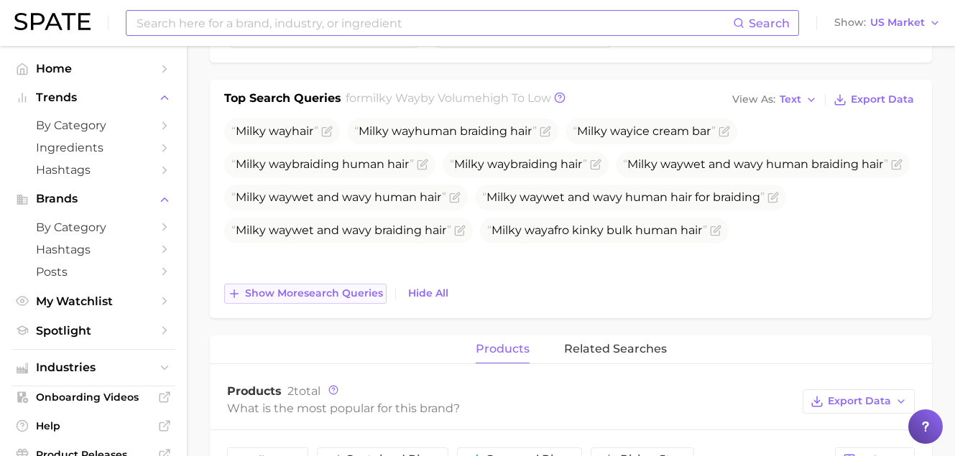
click at [358, 290] on span "Show more search queries" at bounding box center [314, 293] width 138 height 12
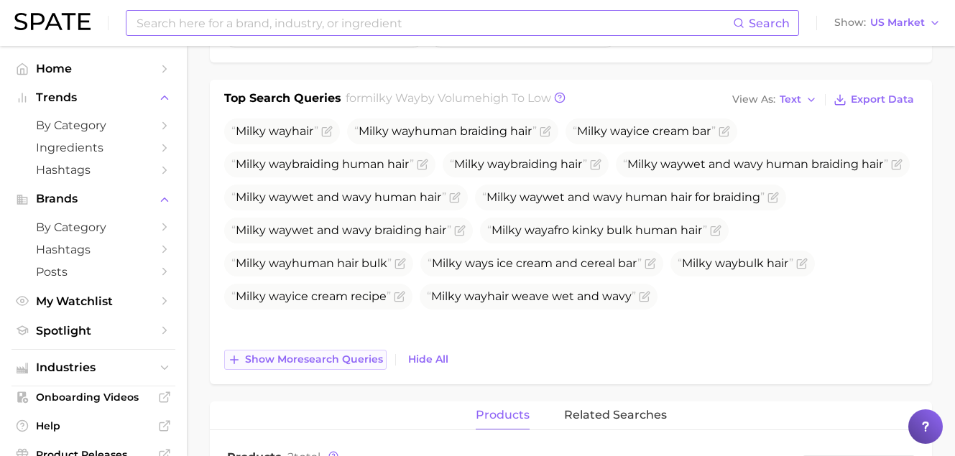
click at [368, 350] on button "Show more search queries" at bounding box center [305, 360] width 162 height 20
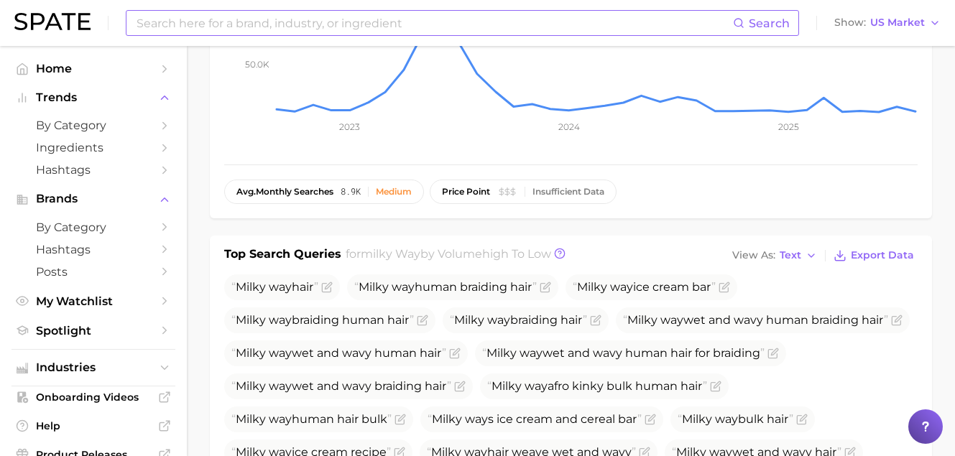
scroll to position [521, 0]
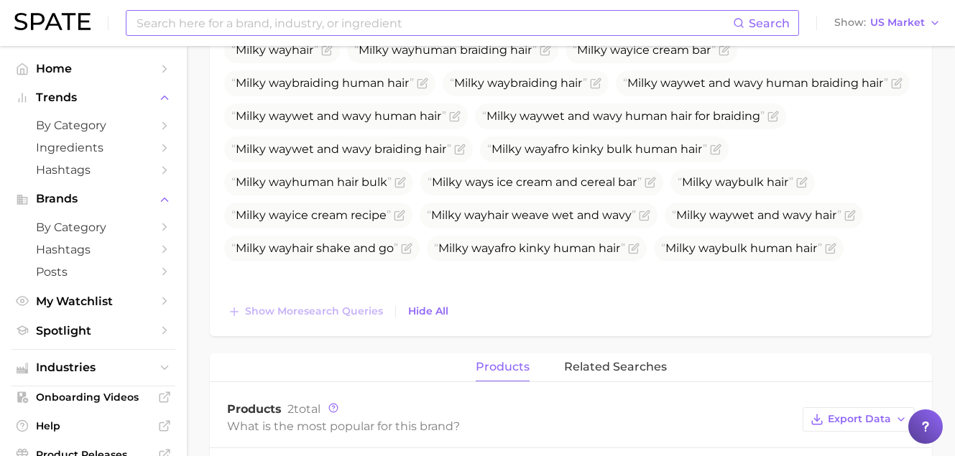
click at [293, 19] on input at bounding box center [434, 23] width 598 height 24
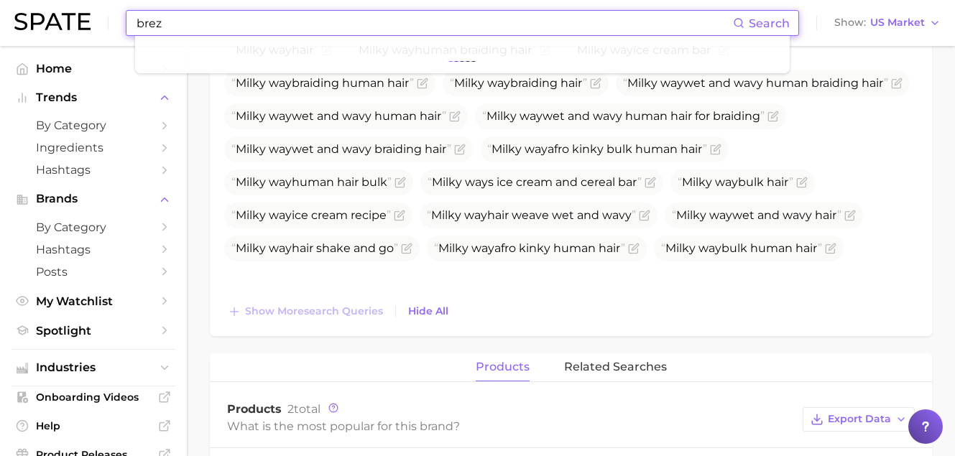
click at [213, 184] on div "Top Search Queries for milky way by Volume high to low View As Text Export Data…" at bounding box center [571, 168] width 722 height 338
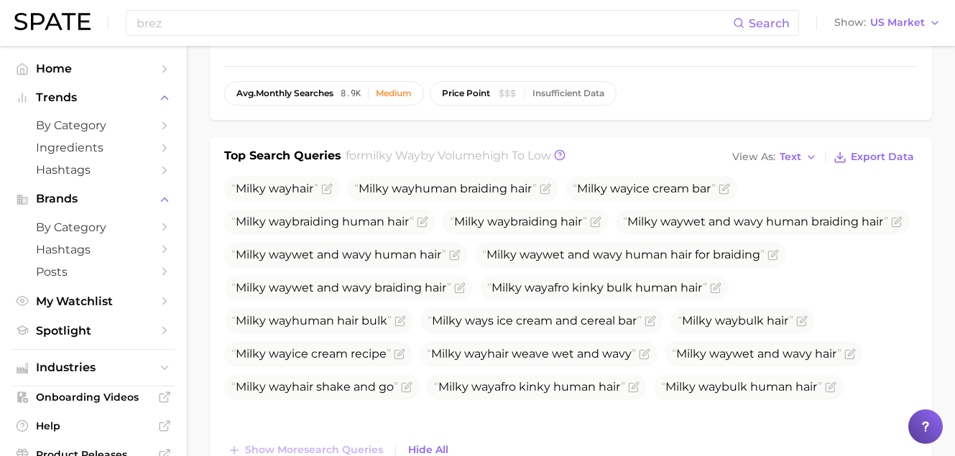
scroll to position [331, 0]
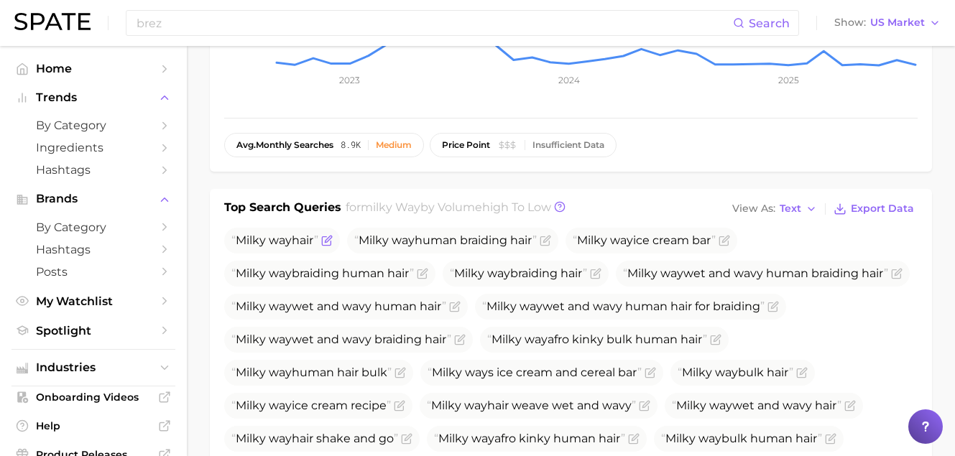
click at [330, 244] on icon "Flag as miscategorized or irrelevant" at bounding box center [326, 240] width 11 height 11
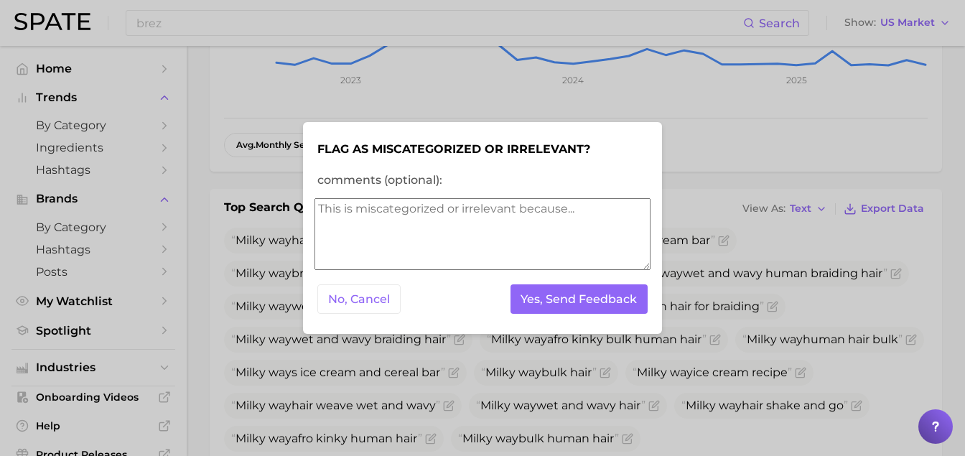
click at [409, 234] on textarea "comments (optional):" at bounding box center [483, 234] width 336 height 72
click at [213, 194] on div at bounding box center [482, 228] width 965 height 456
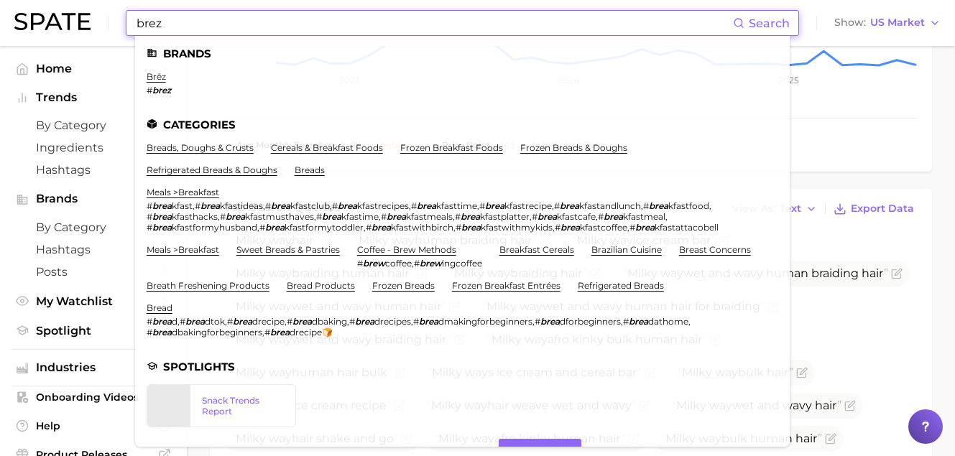
click at [280, 15] on input "brez" at bounding box center [434, 23] width 598 height 24
click at [264, 24] on input "brez" at bounding box center [434, 23] width 598 height 24
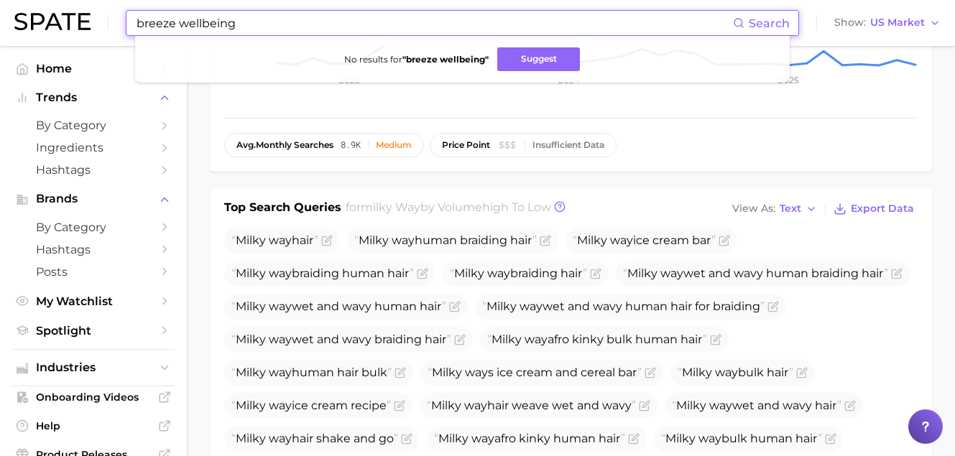
drag, startPoint x: 249, startPoint y: 28, endPoint x: -25, endPoint y: 16, distance: 274.6
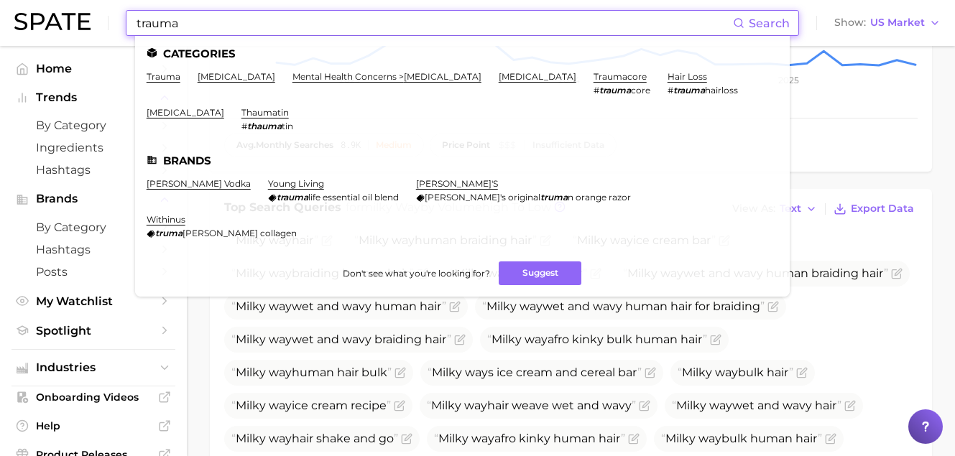
type input "trauma"
